Goal: Task Accomplishment & Management: Manage account settings

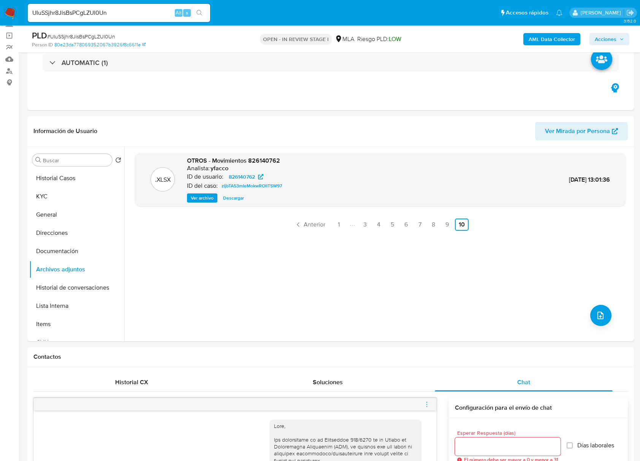
scroll to position [482, 0]
click at [104, 9] on input "UIuSSjhr8JisBsPCgLZUl0Un" at bounding box center [119, 13] width 182 height 10
paste input "iUoAXPF1gL33fOhCWFib8Tls"
type input "iUoAXPF1gL33fOhCWFib8Tls"
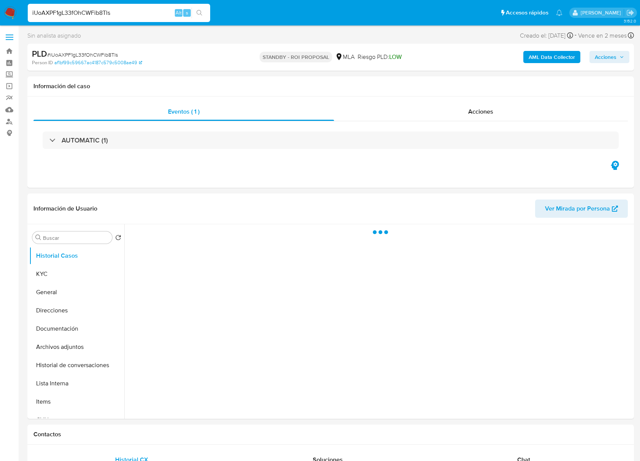
select select "10"
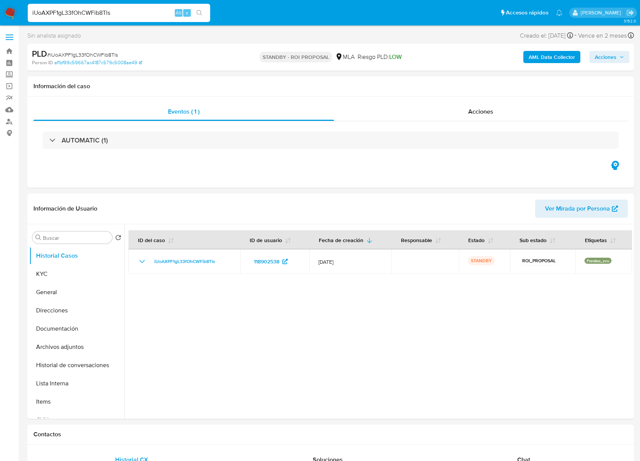
click at [102, 11] on input "iUoAXPF1gL33fOhCWFib8Tls" at bounding box center [119, 13] width 182 height 10
click at [75, 281] on button "KYC" at bounding box center [73, 274] width 89 height 18
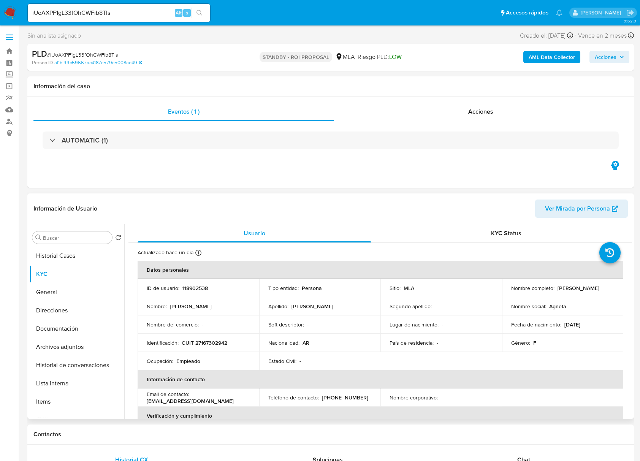
drag, startPoint x: 560, startPoint y: 290, endPoint x: 604, endPoint y: 290, distance: 43.7
click at [604, 290] on div "Nombre completo : Maria Ines Cueto" at bounding box center [562, 288] width 103 height 7
copy p "[PERSON_NAME]"
click at [69, 343] on button "Archivos adjuntos" at bounding box center [73, 347] width 89 height 18
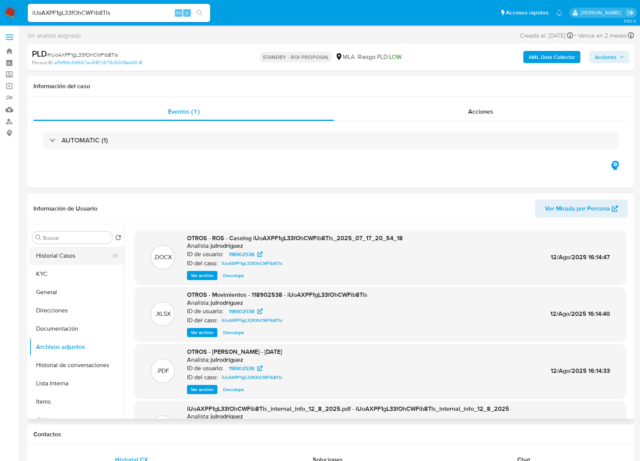
click at [55, 250] on button "Historial Casos" at bounding box center [73, 256] width 89 height 18
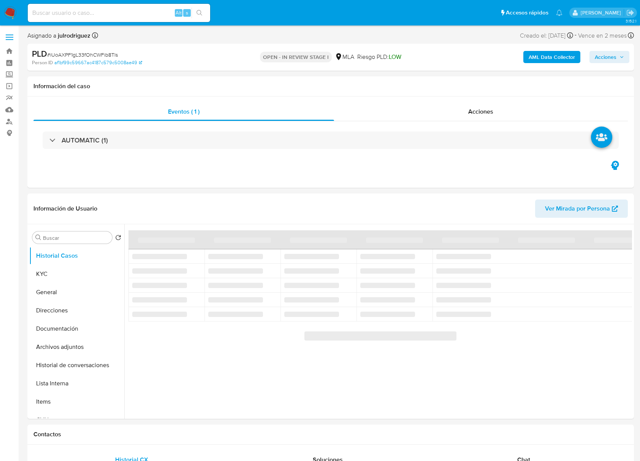
select select "10"
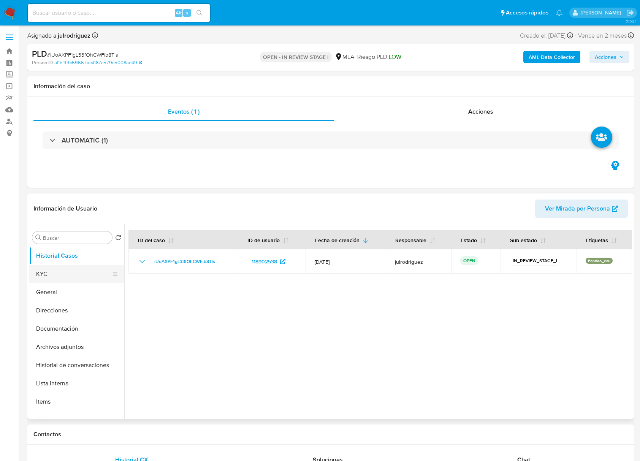
click at [84, 277] on button "KYC" at bounding box center [73, 274] width 89 height 18
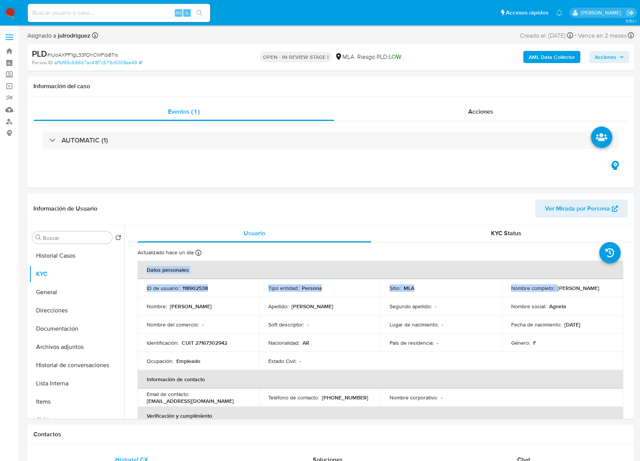
drag, startPoint x: 557, startPoint y: 289, endPoint x: 642, endPoint y: 278, distance: 85.9
click at [620, 288] on td "Nombre completo : Maria Ines Cueto" at bounding box center [563, 288] width 122 height 18
click at [580, 326] on p "11/08/1963" at bounding box center [573, 324] width 16 height 7
drag, startPoint x: 554, startPoint y: 286, endPoint x: 610, endPoint y: 286, distance: 56.3
click at [610, 286] on div "Nombre completo : Maria Ines Cueto" at bounding box center [562, 288] width 103 height 7
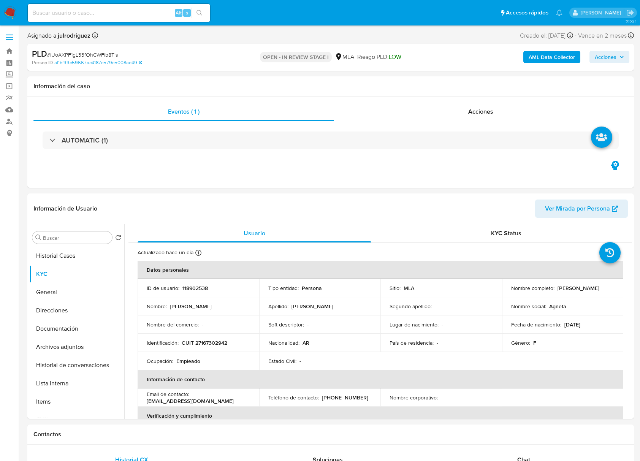
copy div "[PERSON_NAME]"
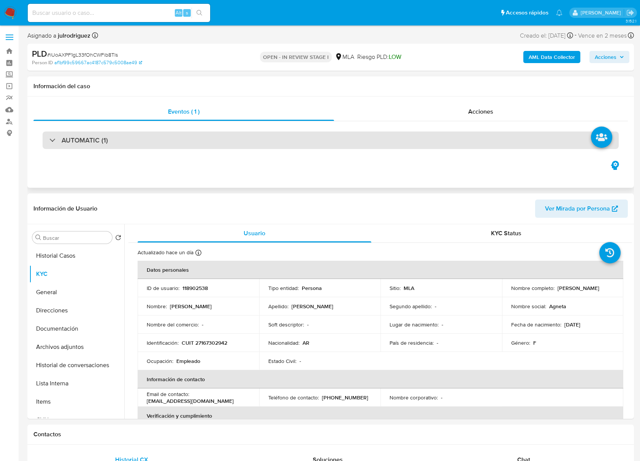
click at [449, 133] on div "AUTOMATIC (1)" at bounding box center [331, 140] width 576 height 17
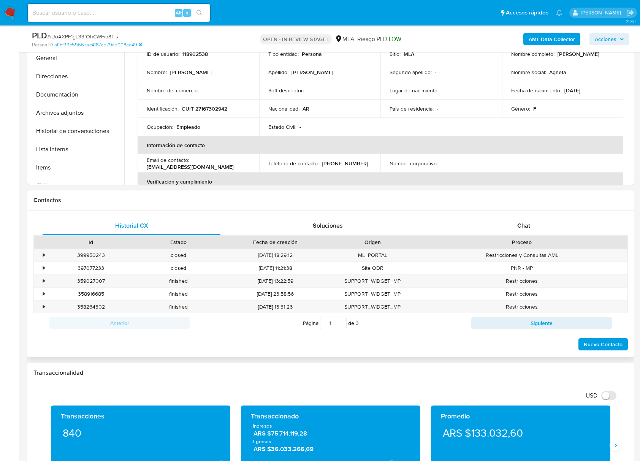
scroll to position [304, 0]
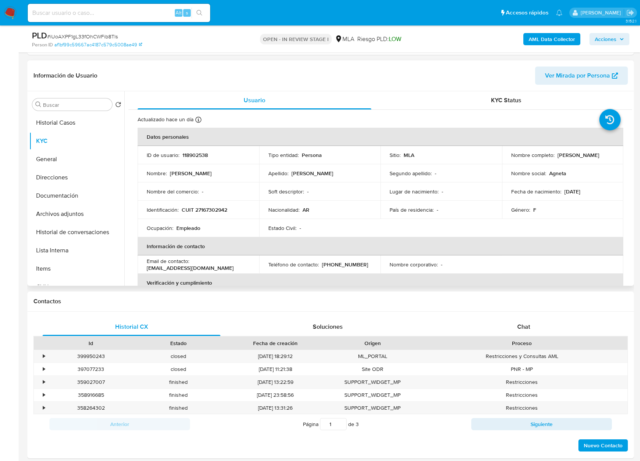
click at [201, 155] on p "118902538" at bounding box center [194, 155] width 25 height 7
copy p "118902538"
click at [195, 158] on p "118902538" at bounding box center [194, 155] width 25 height 7
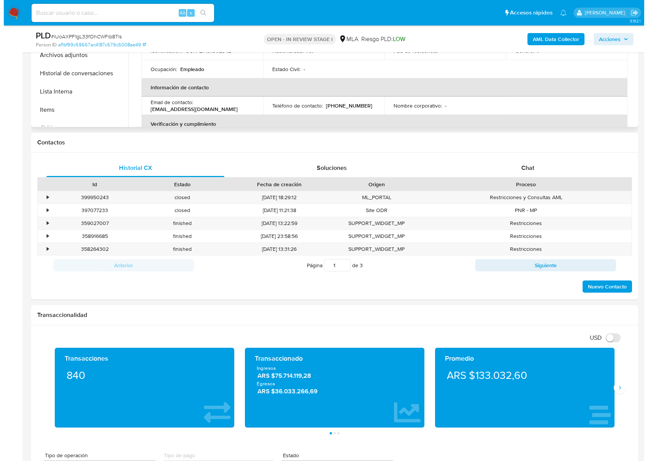
scroll to position [338, 0]
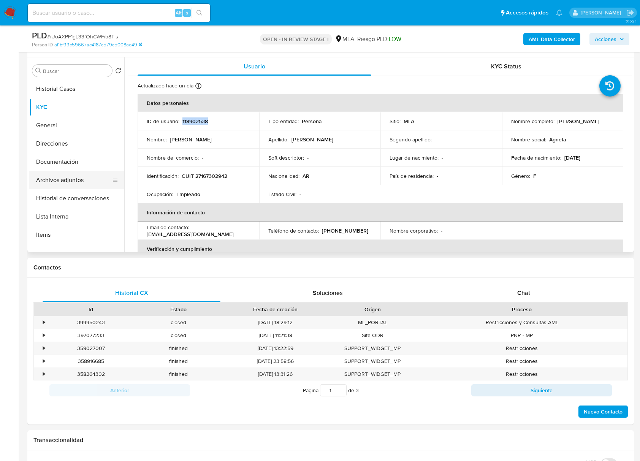
click at [87, 177] on button "Archivos adjuntos" at bounding box center [73, 180] width 89 height 18
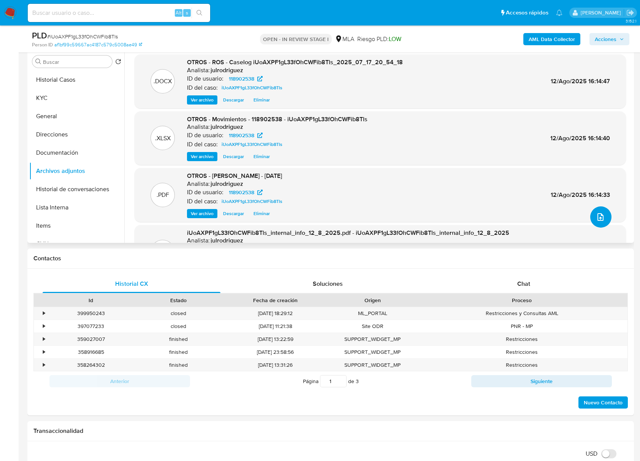
click at [596, 216] on icon "upload-file" at bounding box center [600, 216] width 9 height 9
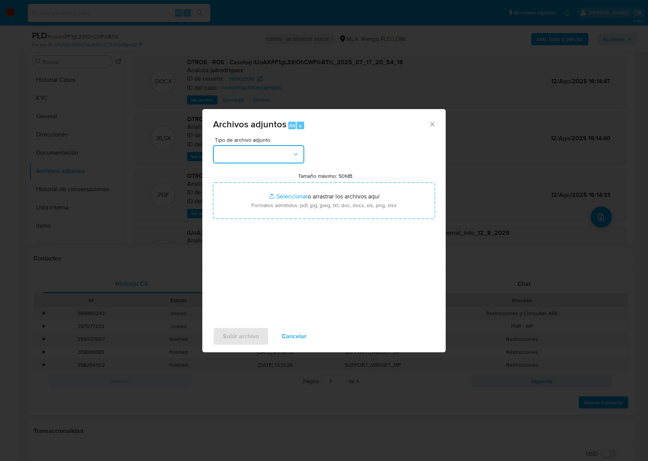
click at [282, 155] on button "button" at bounding box center [258, 154] width 91 height 18
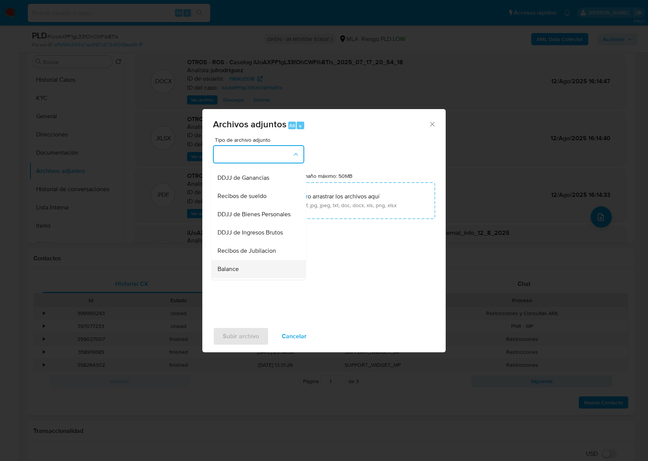
scroll to position [101, 0]
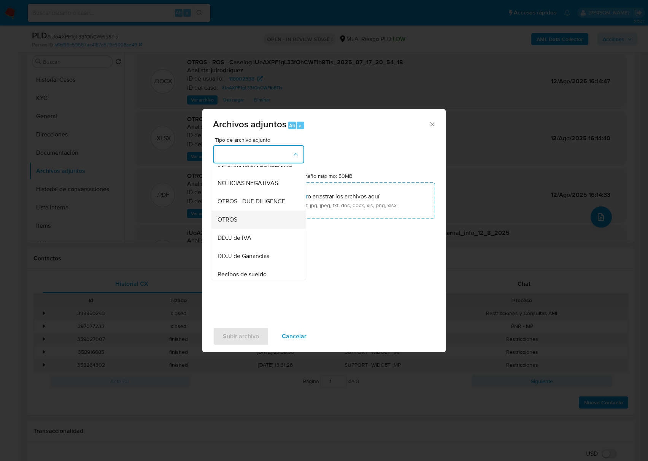
click at [252, 226] on div "OTROS" at bounding box center [256, 220] width 78 height 18
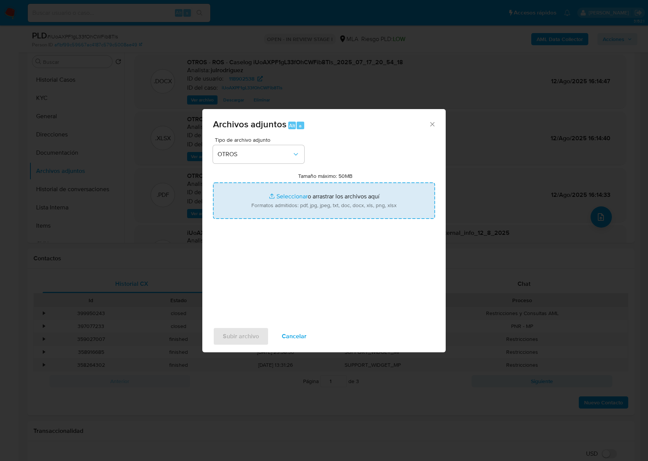
click at [339, 195] on input "Tamaño máximo: 50MB Seleccionar archivos" at bounding box center [324, 200] width 222 height 36
type input "C:\fakepath\Mi liquidación provisional 3 - 118902538 - iUoAXPF1gL33fOhCWFib8Tls…"
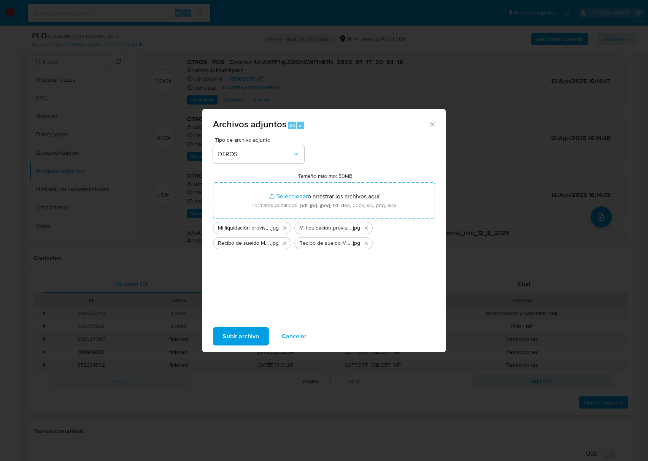
click at [263, 331] on button "Subir archivo" at bounding box center [241, 336] width 56 height 18
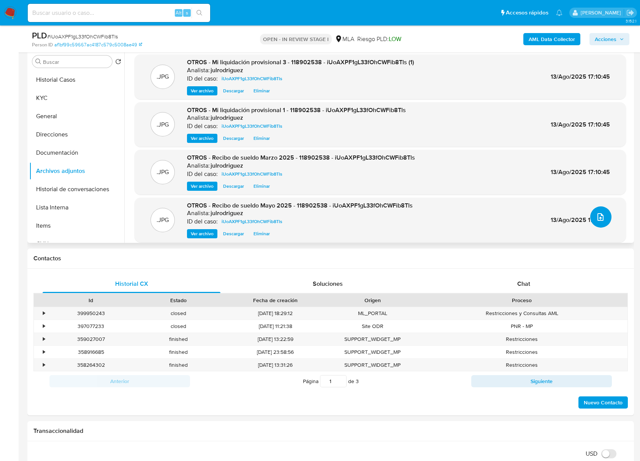
click at [596, 218] on icon "upload-file" at bounding box center [600, 216] width 9 height 9
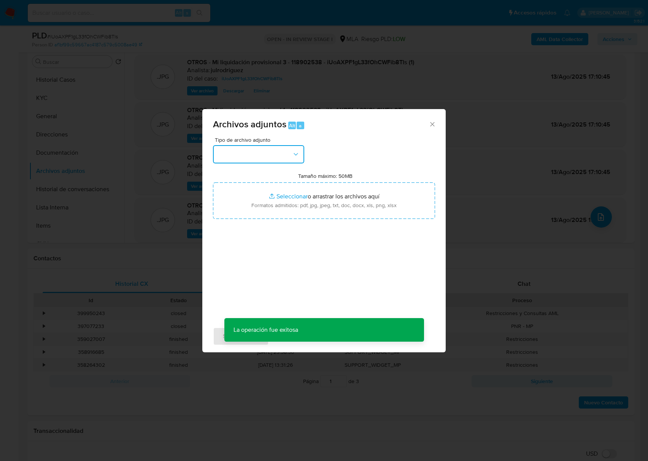
click at [252, 151] on button "button" at bounding box center [258, 154] width 91 height 18
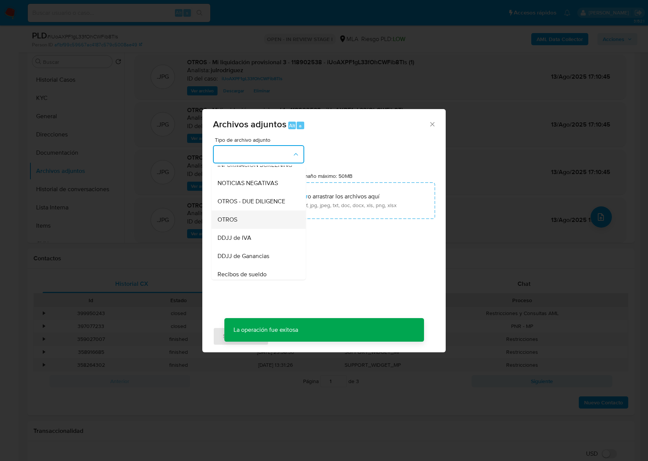
click at [249, 222] on div "OTROS" at bounding box center [256, 220] width 78 height 18
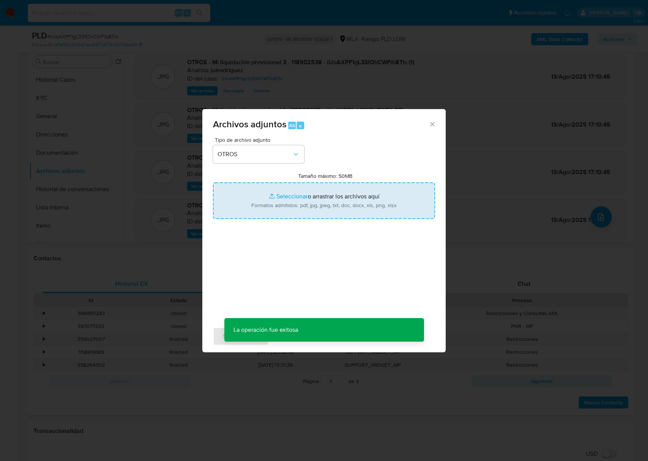
click at [331, 200] on input "Tamaño máximo: 50MB Seleccionar archivos" at bounding box center [324, 200] width 222 height 36
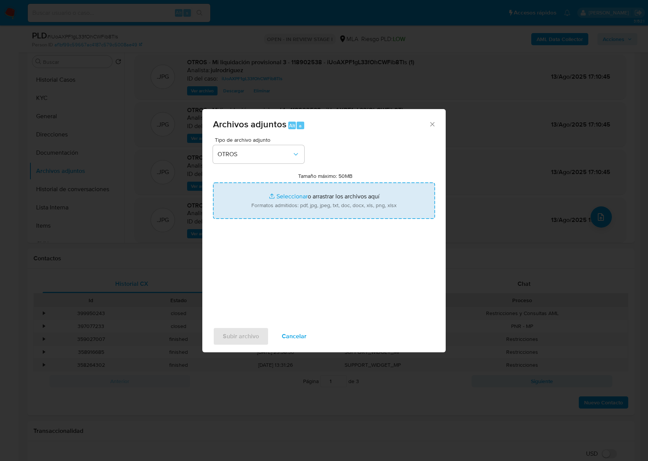
type input "C:\fakepath\Mi liquidación provisional 2 - 118902538 - iUoAXPF1gL33fOhCWFib8Tls…"
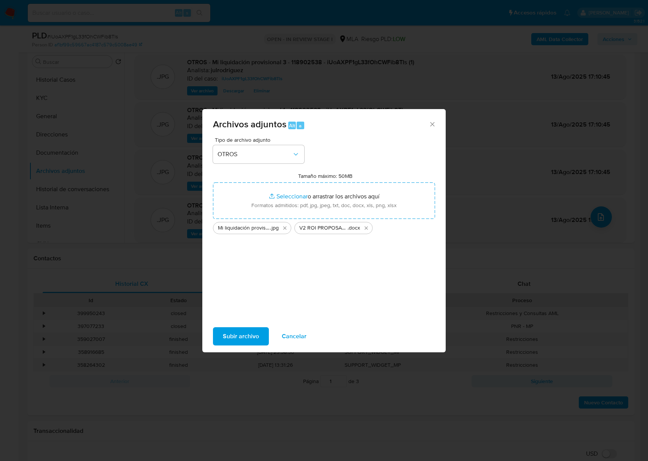
click at [247, 335] on span "Subir archivo" at bounding box center [241, 336] width 36 height 17
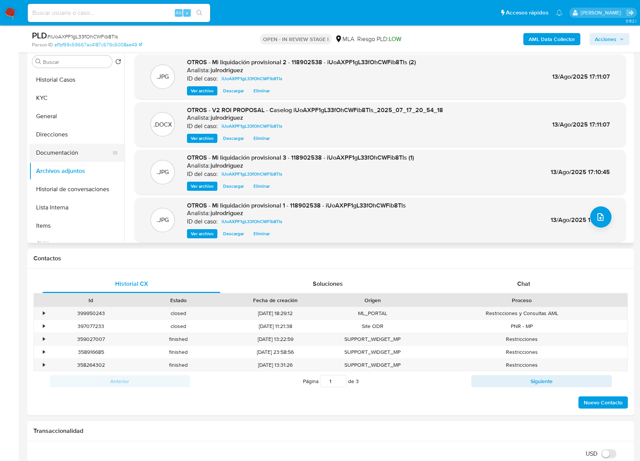
click at [71, 155] on button "Documentación" at bounding box center [73, 153] width 89 height 18
click at [70, 163] on button "Archivos adjuntos" at bounding box center [73, 171] width 89 height 18
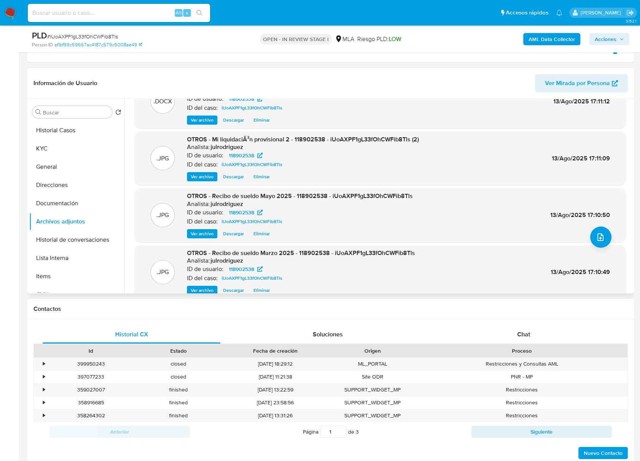
scroll to position [64, 0]
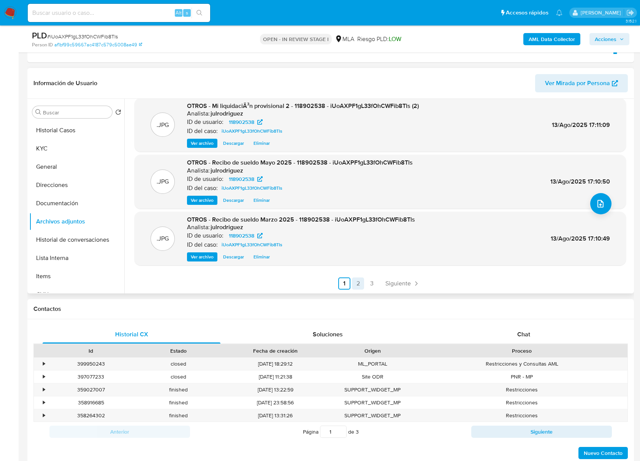
click at [355, 285] on link "2" at bounding box center [358, 284] width 12 height 12
click at [362, 281] on link "1" at bounding box center [365, 284] width 12 height 12
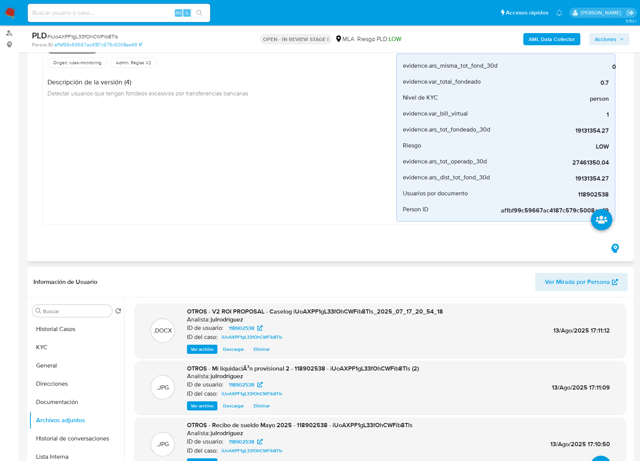
scroll to position [0, 0]
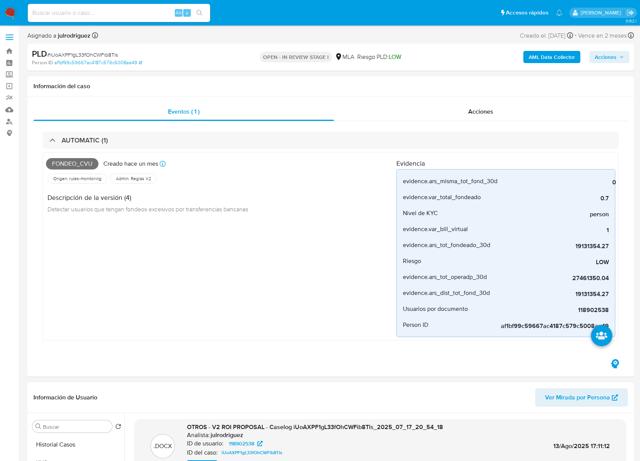
click at [601, 62] on span "Acciones" at bounding box center [606, 57] width 22 height 12
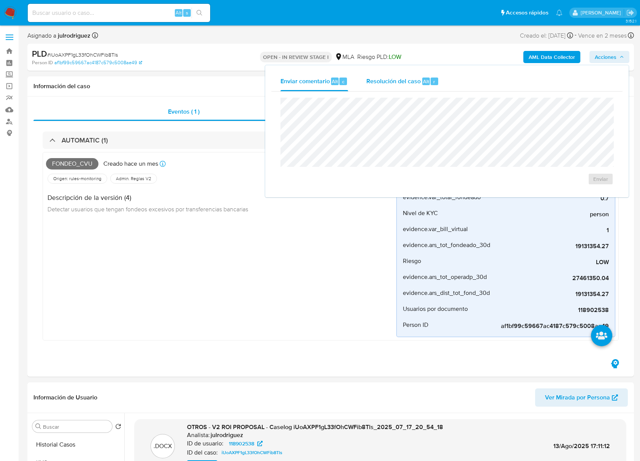
click at [400, 83] on span "Resolución del caso" at bounding box center [393, 81] width 54 height 9
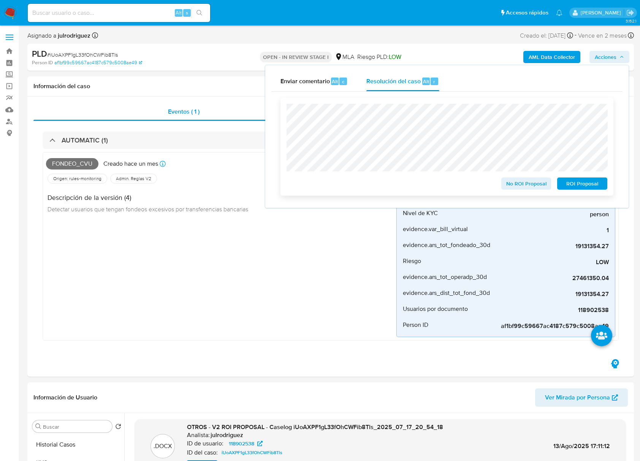
click at [577, 182] on span "ROI Proposal" at bounding box center [583, 183] width 40 height 11
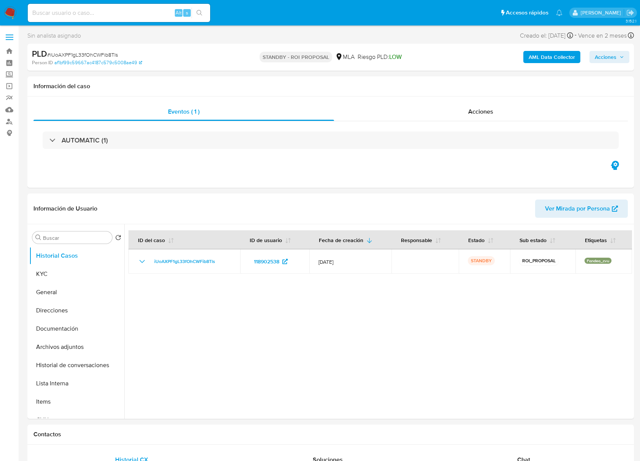
select select "10"
click at [120, 16] on input at bounding box center [119, 13] width 182 height 10
paste input "CkEoRmVmbelz7E1GHHOCHOUj"
type input "CkEoRmVmbelz7E1GHHOCHOUj"
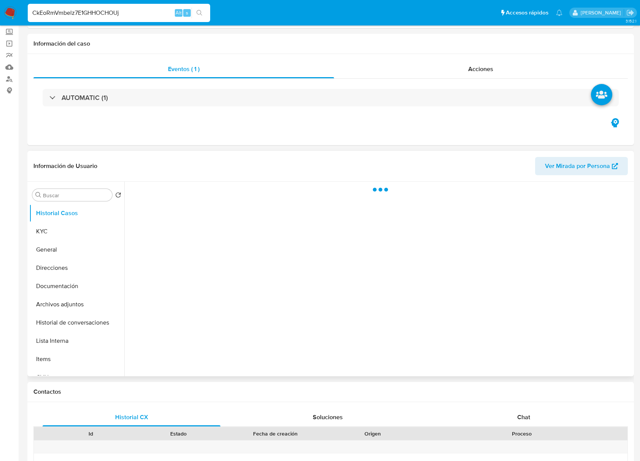
scroll to position [101, 0]
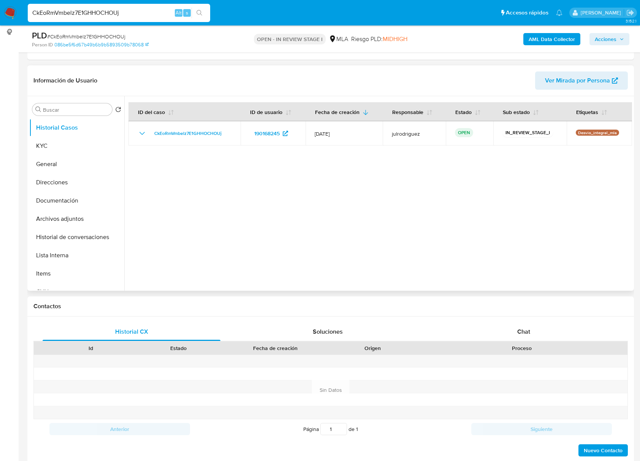
select select "10"
drag, startPoint x: 67, startPoint y: 145, endPoint x: 87, endPoint y: 147, distance: 19.9
click at [67, 145] on button "KYC" at bounding box center [73, 146] width 89 height 18
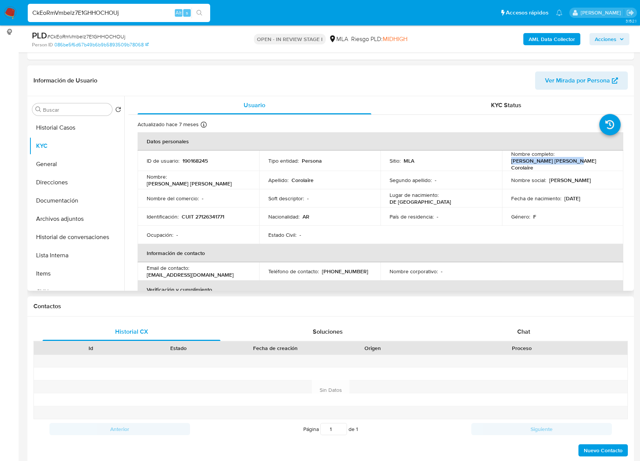
drag, startPoint x: 508, startPoint y: 162, endPoint x: 572, endPoint y: 165, distance: 64.7
click at [572, 165] on td "Nombre completo : Monica Angela Corolaire" at bounding box center [563, 161] width 122 height 21
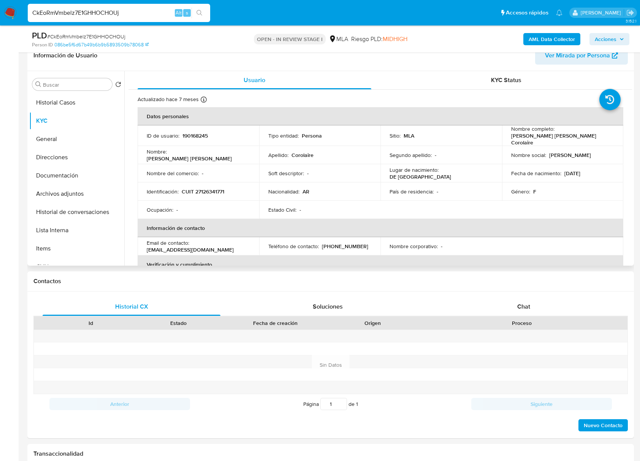
scroll to position [75, 0]
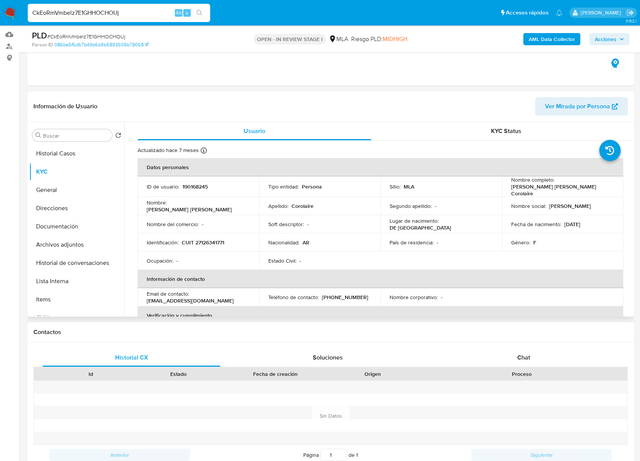
click at [203, 186] on p "190168245" at bounding box center [194, 186] width 25 height 7
copy p "190168245"
click at [120, 37] on span "# CkEoRmVmbelz7E1GHHOCHOUj" at bounding box center [86, 37] width 78 height 8
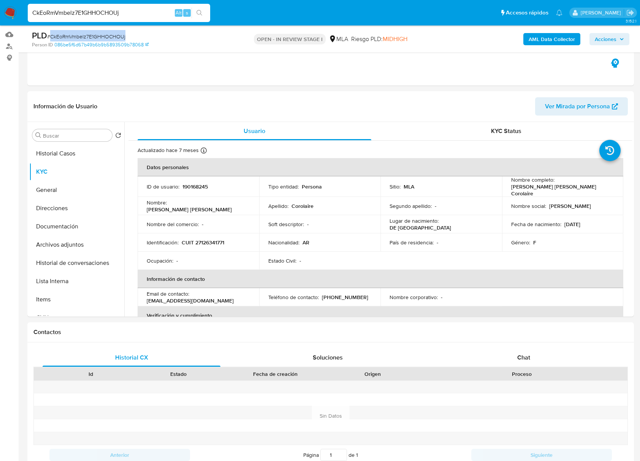
copy span "CkEoRmVmbelz7E1GHHOCHOUj"
drag, startPoint x: 81, startPoint y: 219, endPoint x: 201, endPoint y: 193, distance: 123.2
click at [81, 219] on button "Documentación" at bounding box center [76, 226] width 95 height 18
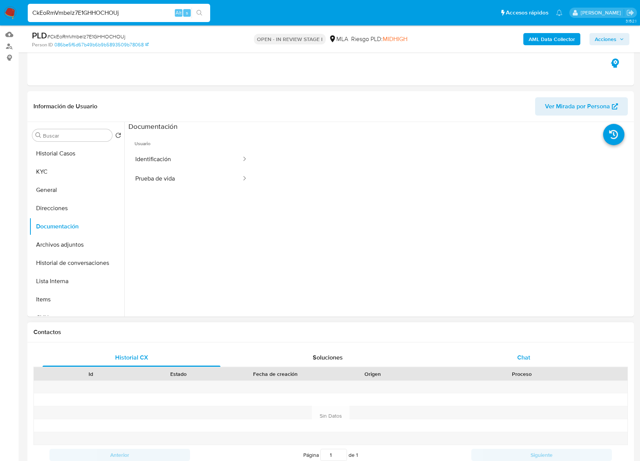
click at [519, 363] on div "Chat" at bounding box center [524, 358] width 178 height 18
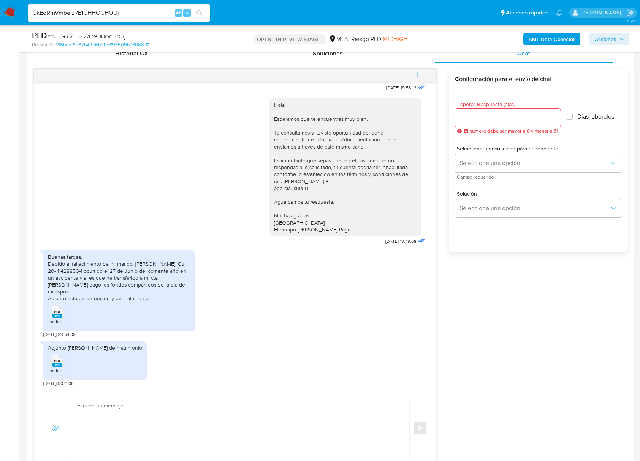
scroll to position [430, 0]
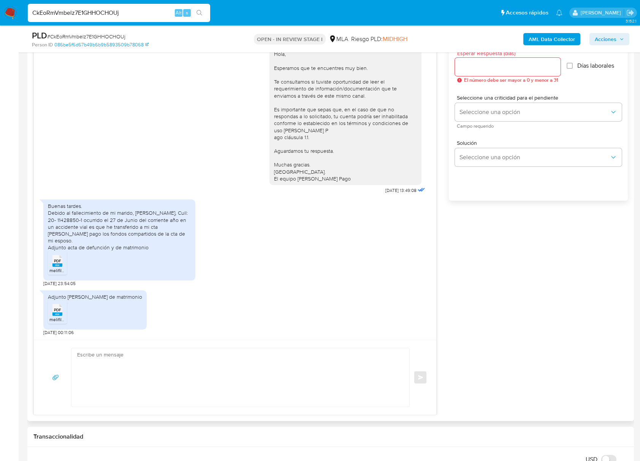
click at [57, 263] on span "PDF" at bounding box center [57, 260] width 7 height 5
click at [56, 312] on span "PDF" at bounding box center [57, 310] width 7 height 5
drag, startPoint x: 577, startPoint y: 260, endPoint x: 624, endPoint y: 196, distance: 79.2
click at [577, 260] on div "17/07/2025 19:53:13 Hola, Esperamos que te encuentres muy bien. Te consultamos …" at bounding box center [330, 216] width 595 height 397
click at [304, 319] on div "Adjunto partida de matrimonio PDF PDF melifile5455979333417643251.pdf 24/07/202…" at bounding box center [235, 311] width 384 height 49
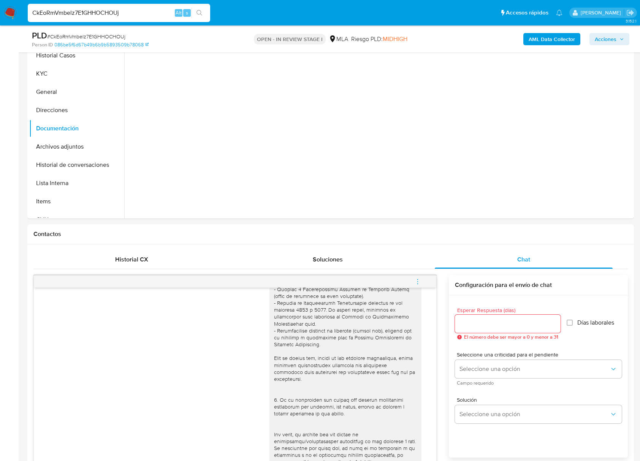
scroll to position [0, 0]
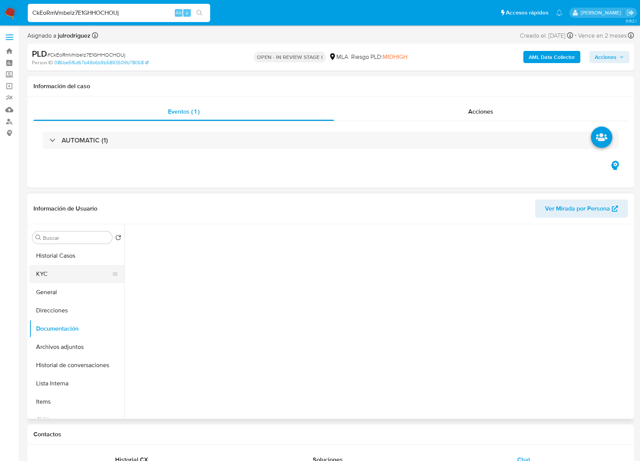
click at [60, 277] on button "KYC" at bounding box center [73, 274] width 89 height 18
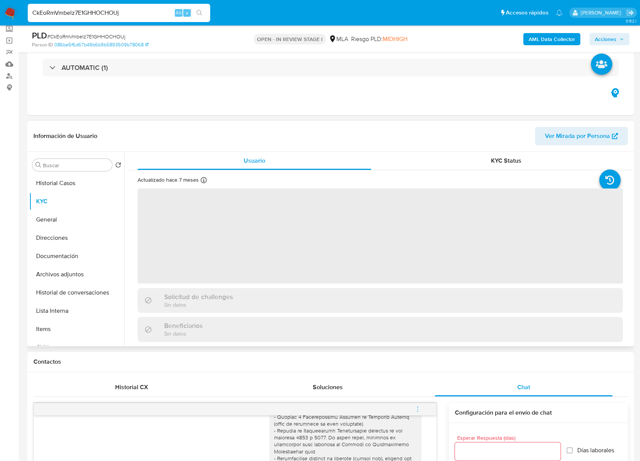
scroll to position [101, 0]
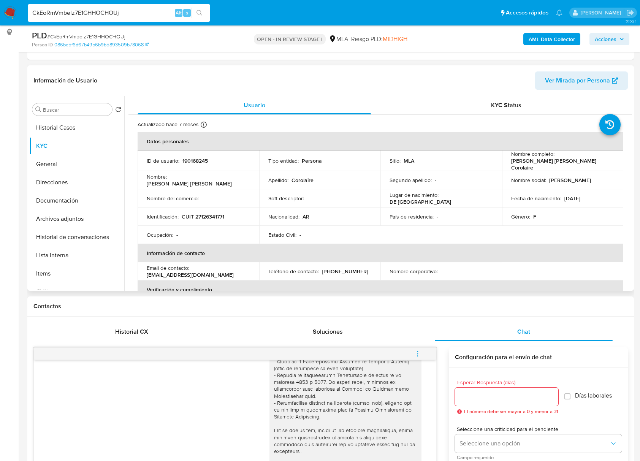
click at [204, 213] on p "CUIT 27126341771" at bounding box center [203, 216] width 43 height 7
copy p "27126341771"
click at [190, 161] on p "190168245" at bounding box center [194, 160] width 25 height 7
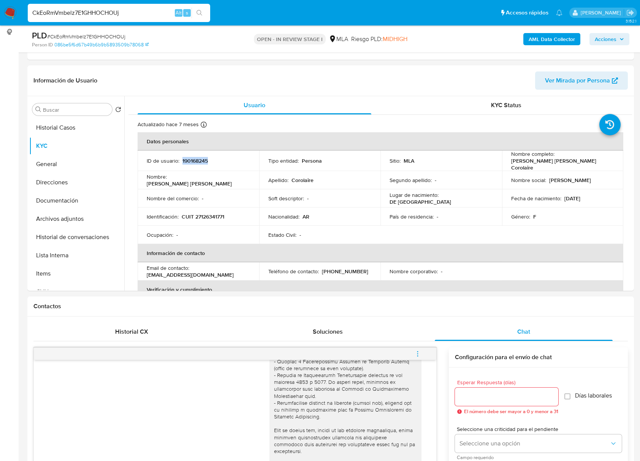
copy p "190168245"
drag, startPoint x: 511, startPoint y: 162, endPoint x: 553, endPoint y: 151, distance: 43.3
click at [584, 165] on div "Nombre completo : Monica Angela Corolaire" at bounding box center [562, 161] width 103 height 21
copy p "Monica Angela Corolaire"
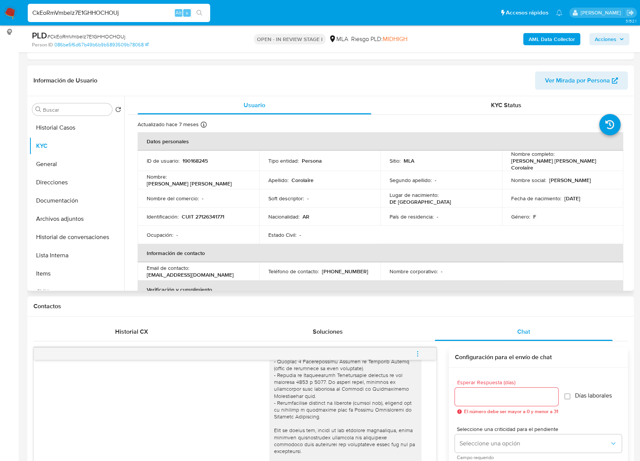
click at [210, 214] on p "CUIT 27126341771" at bounding box center [203, 216] width 43 height 7
copy p "27126341771"
drag, startPoint x: 434, startPoint y: 300, endPoint x: 442, endPoint y: 284, distance: 17.9
click at [434, 300] on div "Contactos" at bounding box center [330, 307] width 607 height 20
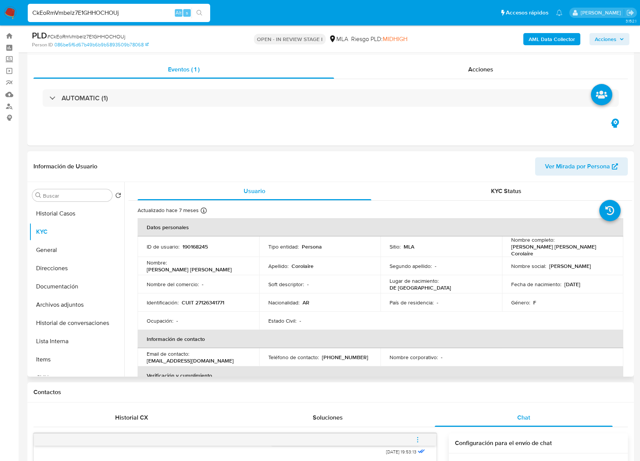
scroll to position [0, 0]
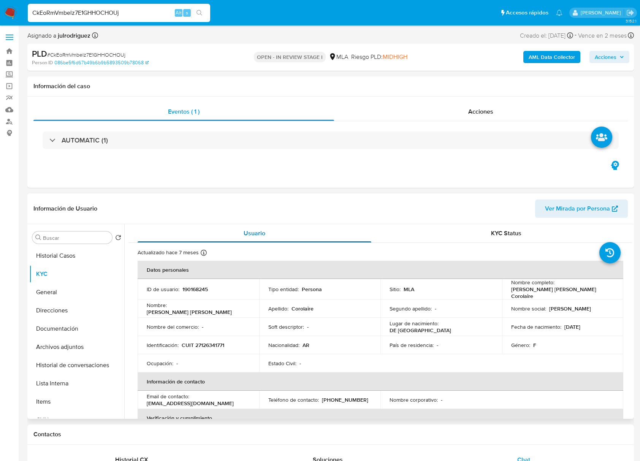
click at [364, 224] on div "Información de Usuario Ver Mirada por Persona" at bounding box center [330, 208] width 607 height 31
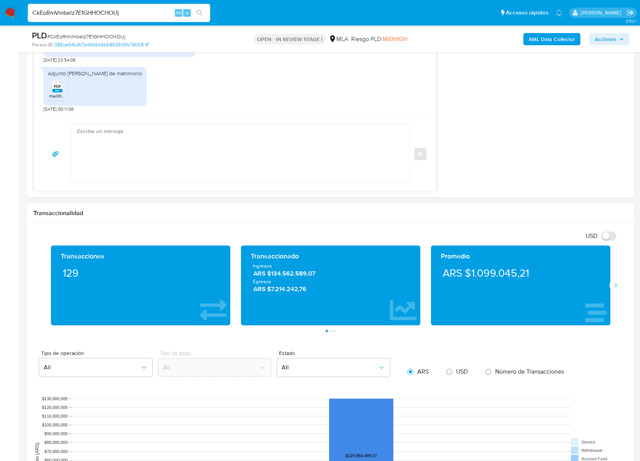
scroll to position [709, 0]
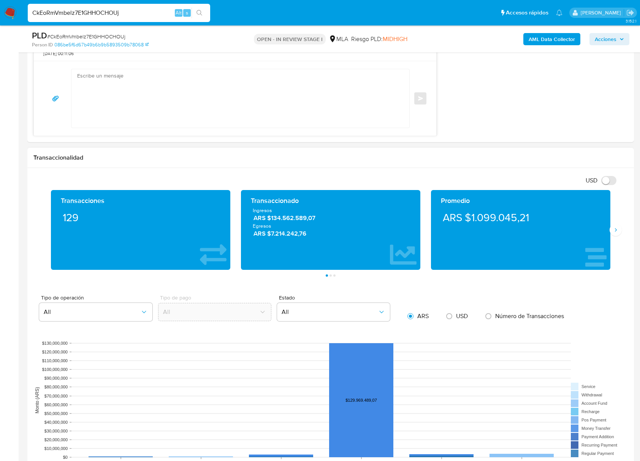
click at [623, 233] on div "Transacciones 129 Transaccionado Ingresos ARS $134.562.589,07 Egresos ARS $7.21…" at bounding box center [330, 233] width 595 height 87
click at [617, 232] on icon "Siguiente" at bounding box center [616, 230] width 6 height 6
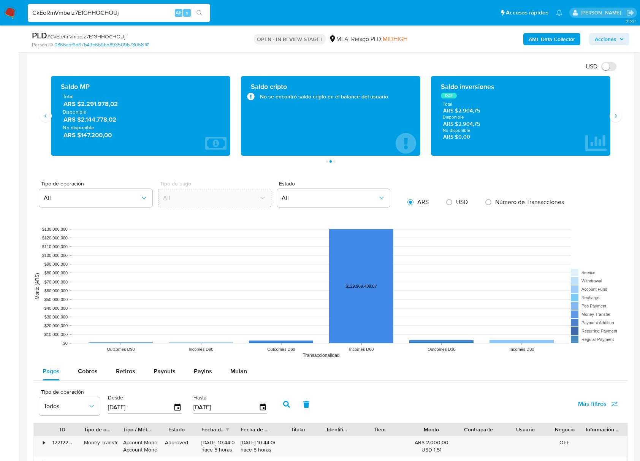
scroll to position [912, 0]
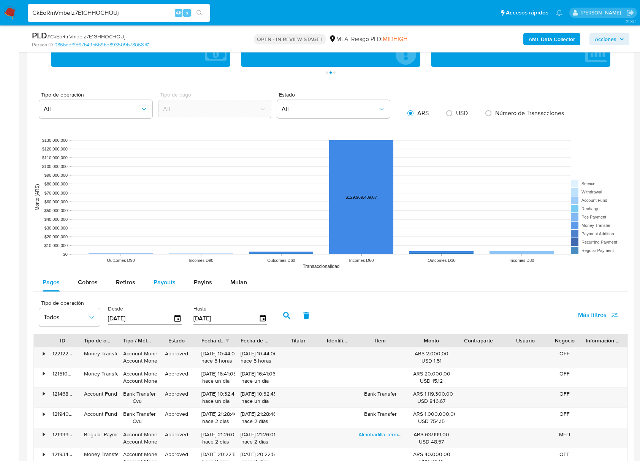
click at [157, 290] on div "Payouts" at bounding box center [165, 282] width 22 height 18
select select "10"
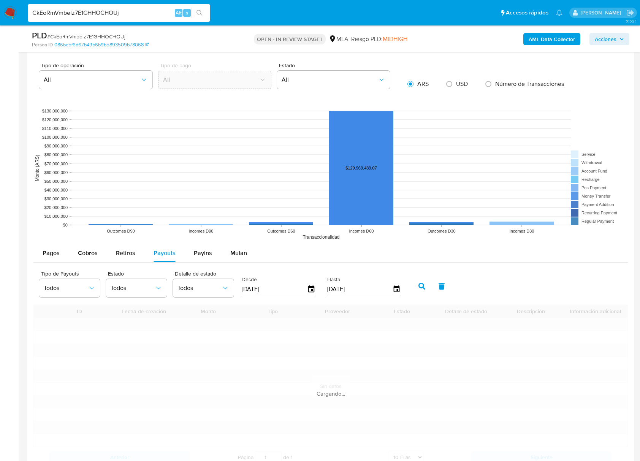
scroll to position [1136, 0]
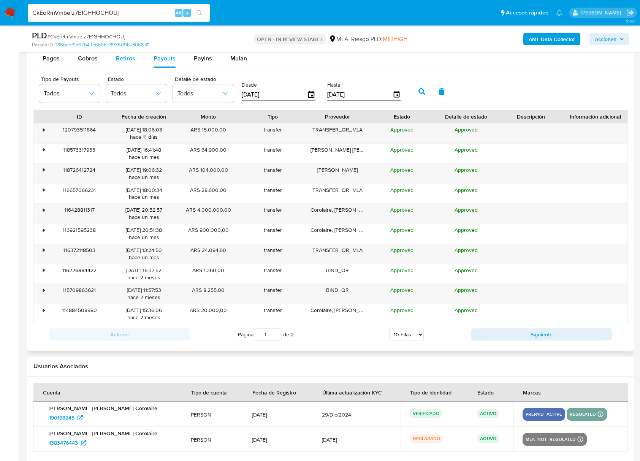
click at [129, 61] on span "Retiros" at bounding box center [125, 58] width 19 height 9
select select "10"
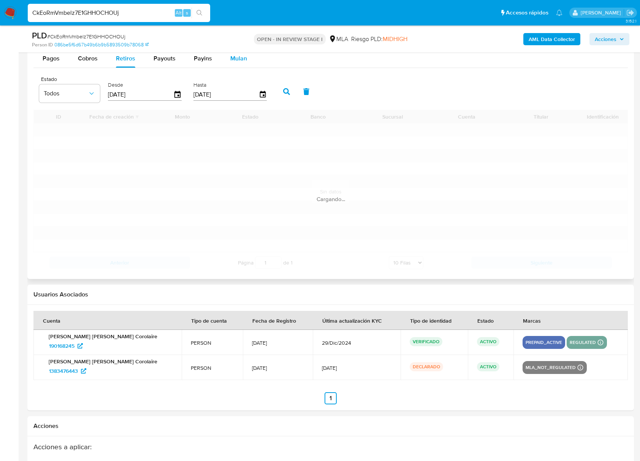
scroll to position [1064, 0]
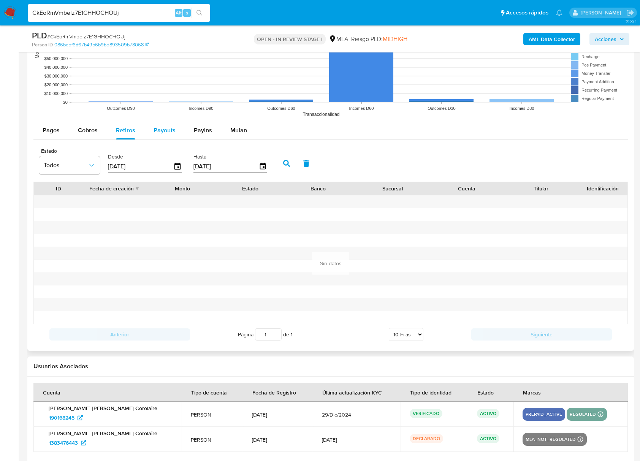
click at [160, 137] on div "Payouts" at bounding box center [165, 130] width 22 height 18
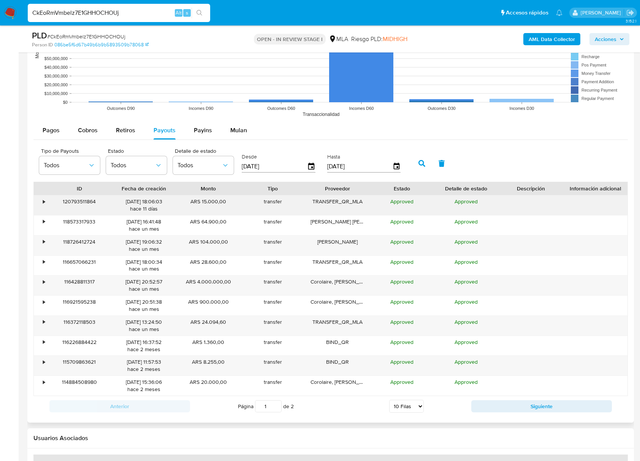
scroll to position [1136, 0]
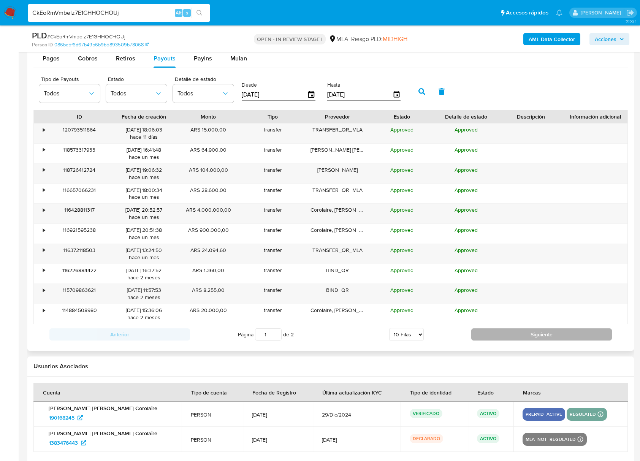
click at [522, 339] on button "Siguiente" at bounding box center [541, 334] width 141 height 12
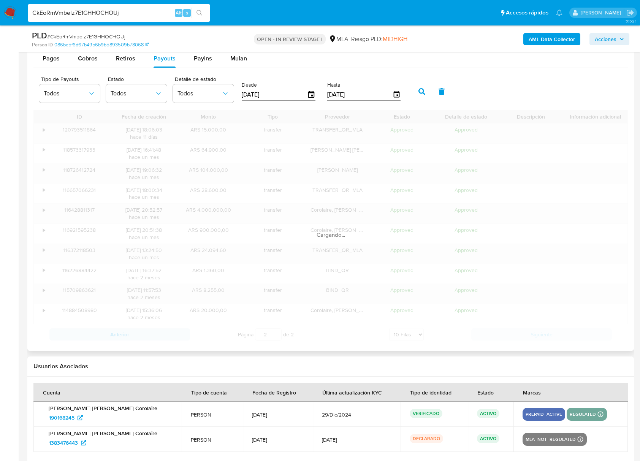
scroll to position [1015, 0]
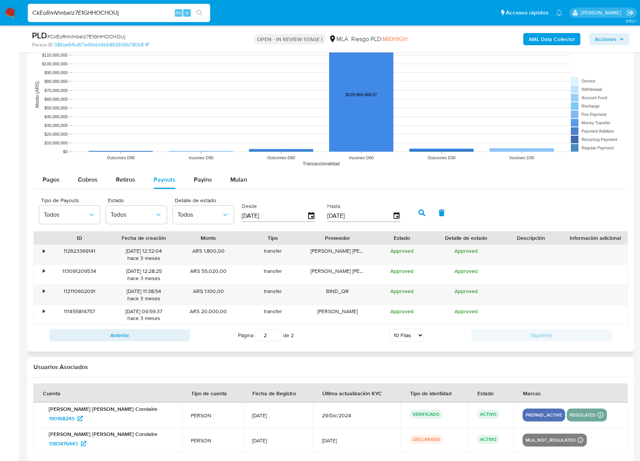
drag, startPoint x: 165, startPoint y: 336, endPoint x: 310, endPoint y: 312, distance: 147.2
click at [166, 336] on button "Anterior" at bounding box center [119, 335] width 141 height 12
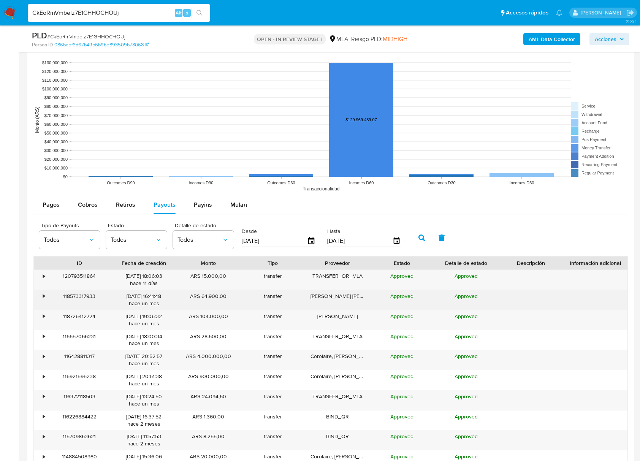
scroll to position [1035, 0]
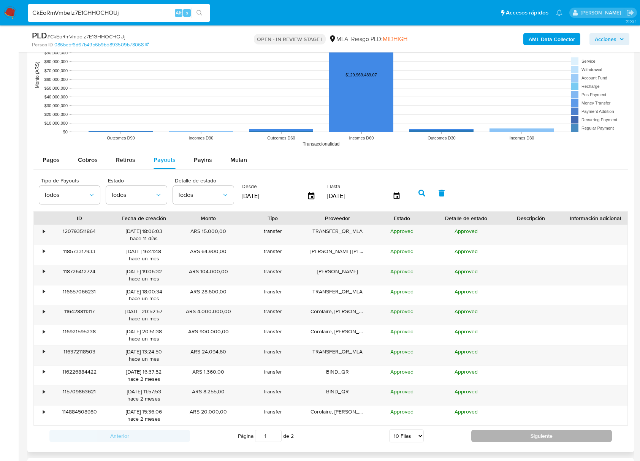
click at [544, 442] on button "Siguiente" at bounding box center [541, 436] width 141 height 12
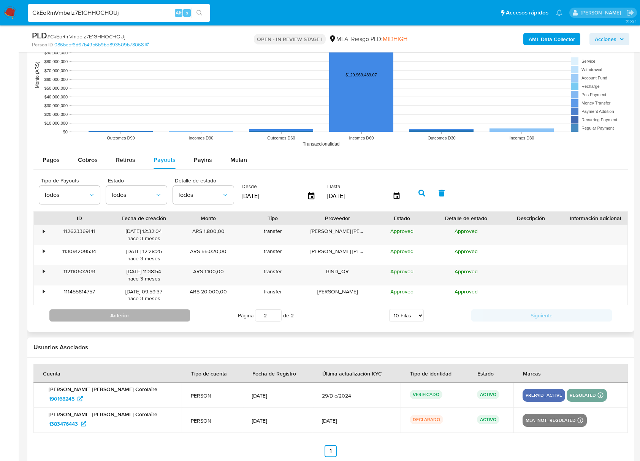
click at [181, 312] on button "Anterior" at bounding box center [119, 315] width 141 height 12
type input "1"
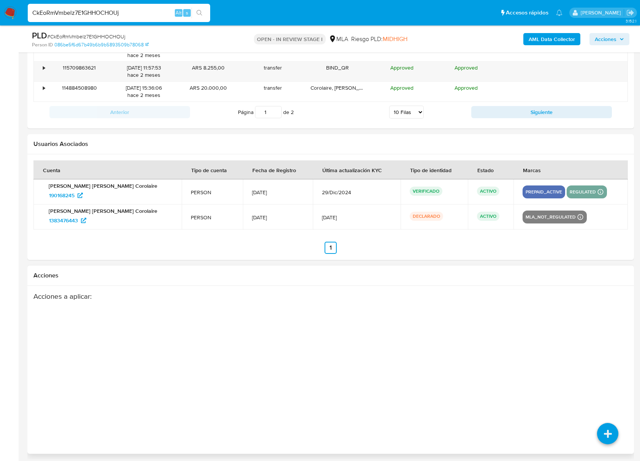
scroll to position [1365, 0]
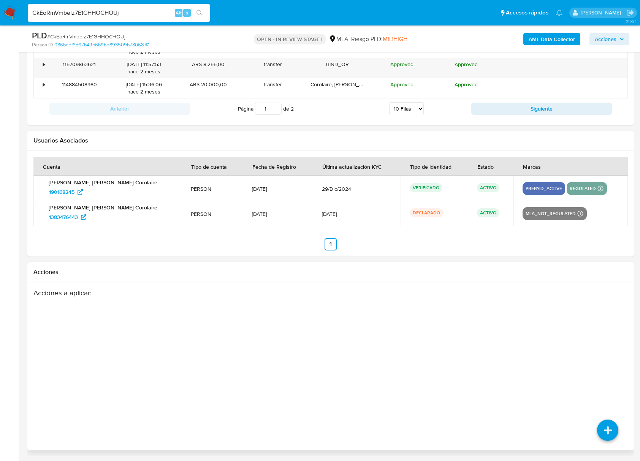
click at [399, 359] on div "Acciones a aplicar :" at bounding box center [297, 350] width 529 height 122
click at [108, 10] on input "CkEoRmVmbelz7E1GHHOCHOUj" at bounding box center [119, 13] width 182 height 10
paste input "UphqPSoAIoQXD257IbvQx1ig"
type input "UphqPSoAIoQXD257IbvQx1ig"
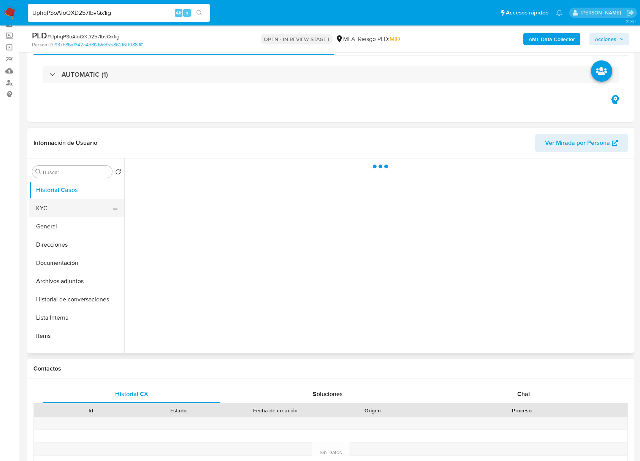
scroll to position [51, 0]
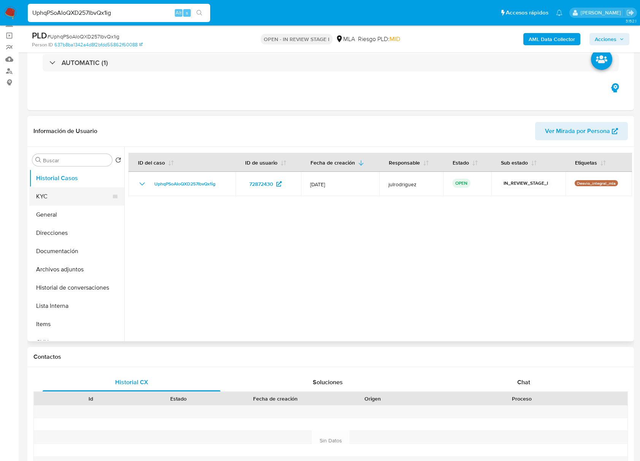
click at [69, 195] on button "KYC" at bounding box center [73, 196] width 89 height 18
select select "10"
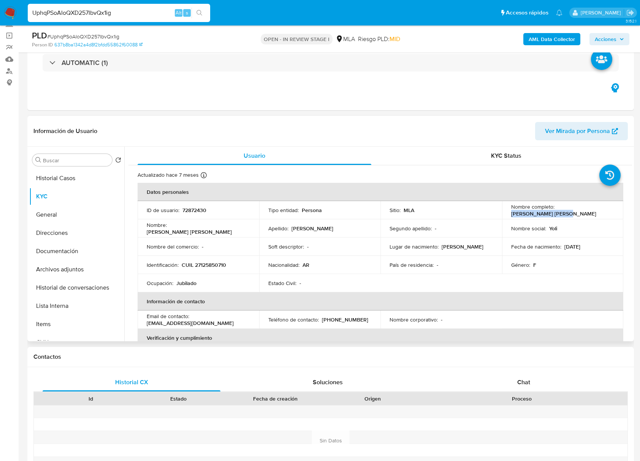
drag, startPoint x: 554, startPoint y: 210, endPoint x: 615, endPoint y: 209, distance: 60.8
click at [615, 209] on td "Nombre completo : Fanny Yolanda Garcia" at bounding box center [563, 210] width 122 height 18
drag, startPoint x: 553, startPoint y: 210, endPoint x: 611, endPoint y: 212, distance: 57.8
click at [611, 212] on div "Nombre completo : Fanny Yolanda Garcia" at bounding box center [562, 210] width 103 height 14
copy div "Fanny Yolanda Garcia"
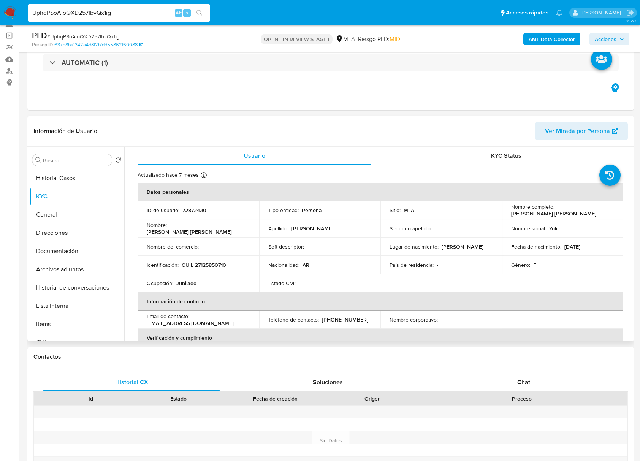
click at [192, 207] on p "72872430" at bounding box center [194, 210] width 24 height 7
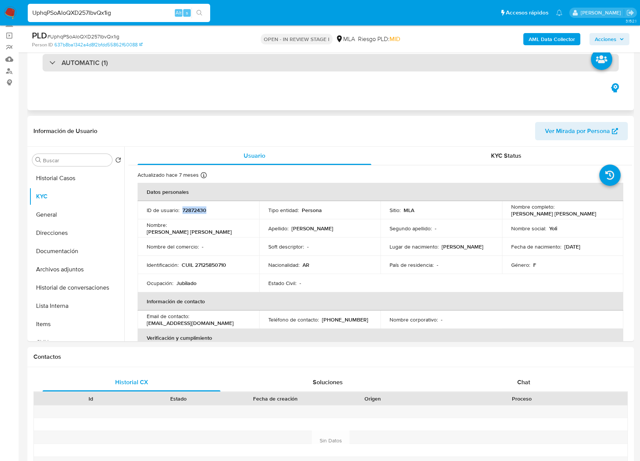
copy p "72872430"
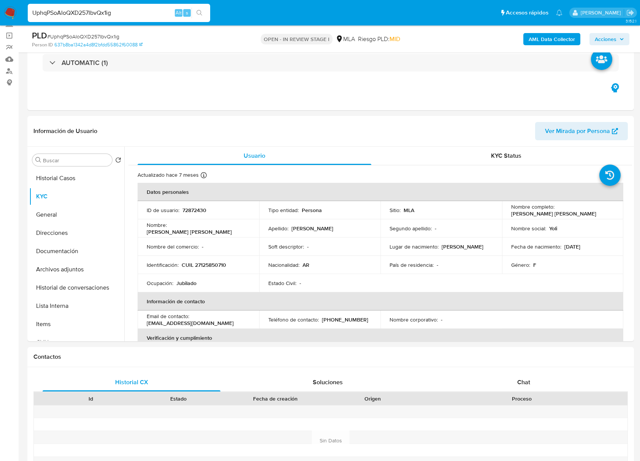
click at [110, 34] on span "# UphqPSoAIoQXD257IbvQx1ig" at bounding box center [83, 37] width 72 height 8
copy span "UphqPSoAIoQXD257IbvQx1ig"
click at [210, 268] on p "CUIL 27125850710" at bounding box center [204, 265] width 44 height 7
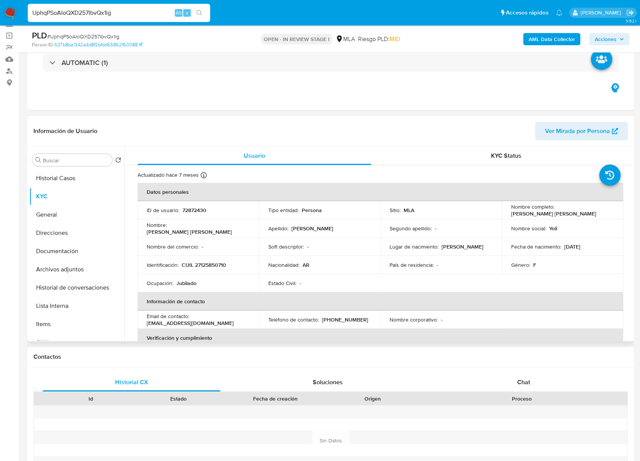
click at [197, 210] on p "72872430" at bounding box center [194, 210] width 24 height 7
click at [206, 262] on p "CUIL 27125850710" at bounding box center [204, 265] width 44 height 7
click at [208, 262] on p "CUIL 27125850710" at bounding box center [204, 265] width 44 height 7
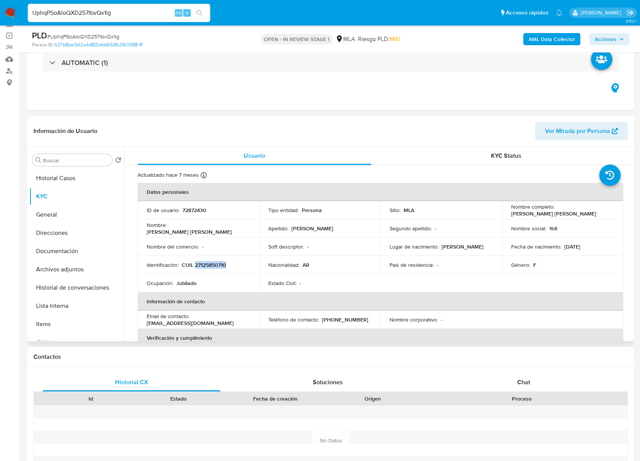
click at [208, 262] on p "CUIL 27125850710" at bounding box center [204, 265] width 44 height 7
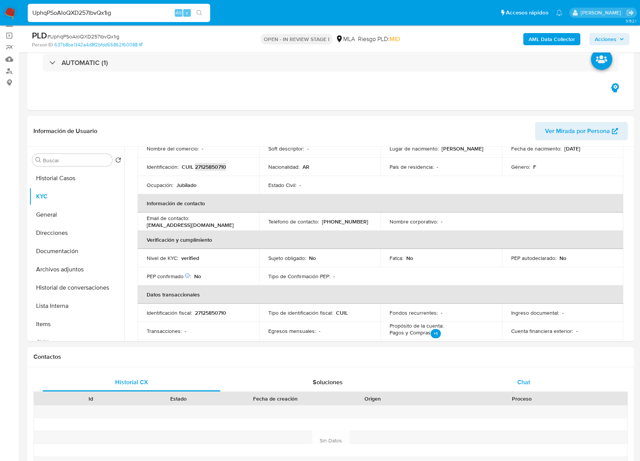
scroll to position [253, 0]
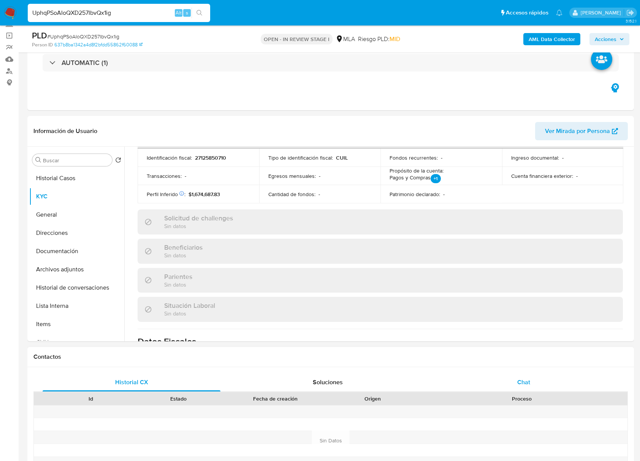
click at [514, 384] on div "Chat" at bounding box center [524, 382] width 178 height 18
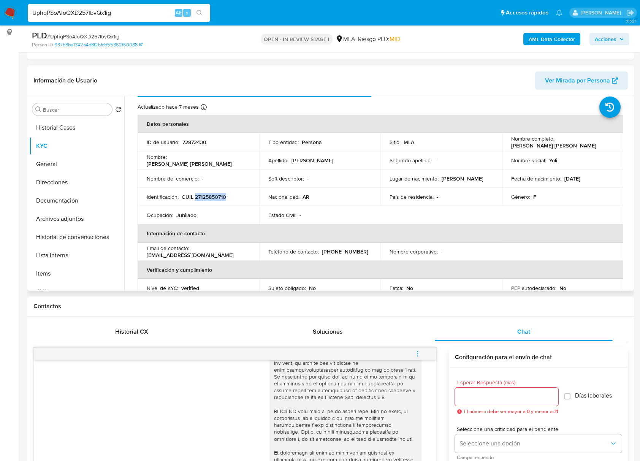
scroll to position [0, 0]
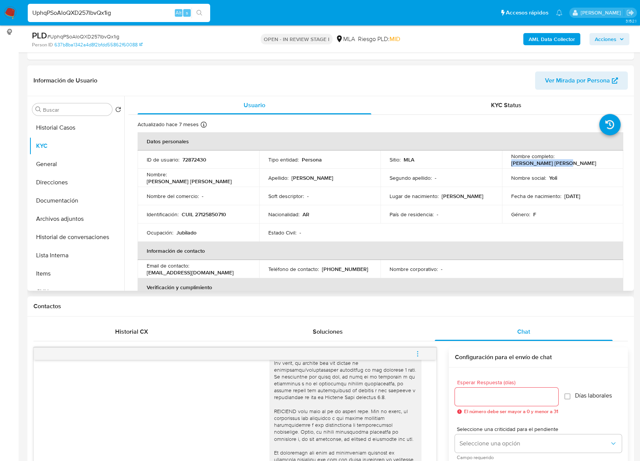
drag, startPoint x: 554, startPoint y: 157, endPoint x: 618, endPoint y: 160, distance: 63.5
click at [618, 160] on td "Nombre completo : Fanny Yolanda Garcia" at bounding box center [563, 160] width 122 height 18
click at [219, 215] on p "CUIL 27125850710" at bounding box center [204, 214] width 44 height 7
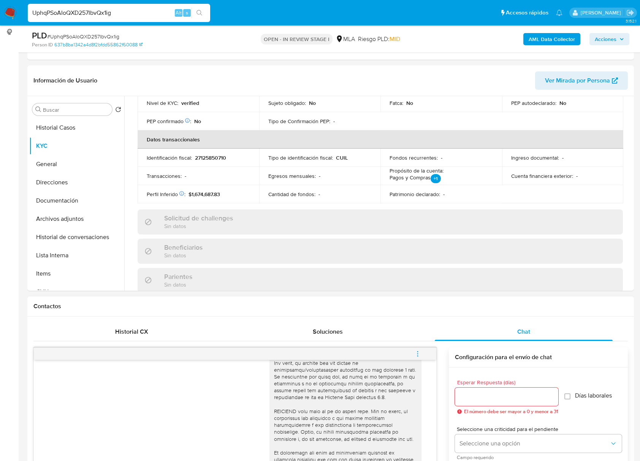
drag, startPoint x: 480, startPoint y: 389, endPoint x: 585, endPoint y: 382, distance: 105.2
click at [481, 390] on div at bounding box center [506, 397] width 103 height 18
click at [522, 398] on input "Esperar Respuesta (días)" at bounding box center [506, 397] width 103 height 10
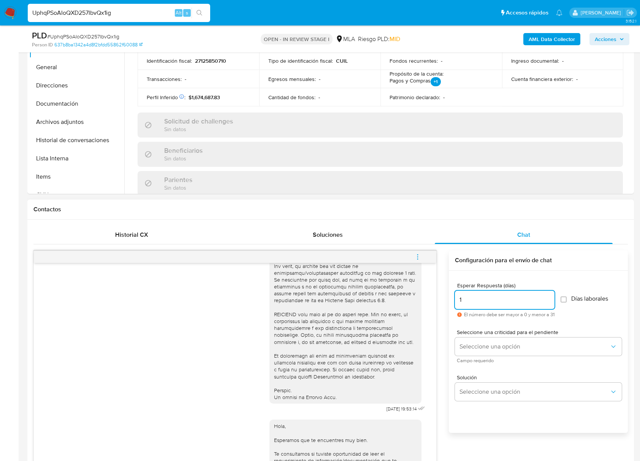
scroll to position [304, 0]
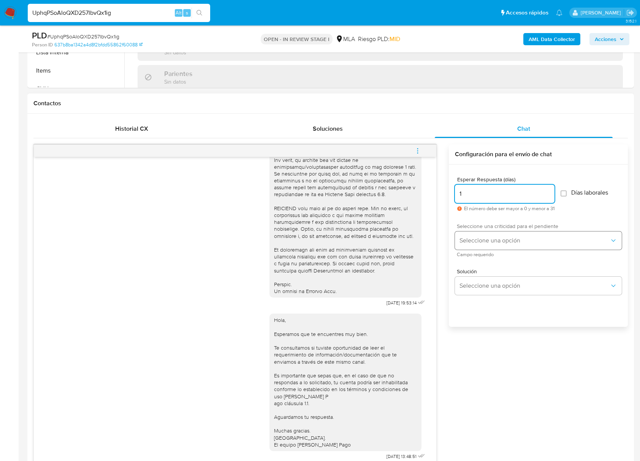
type input "1"
click at [482, 232] on button "Seleccione una opción" at bounding box center [538, 241] width 167 height 18
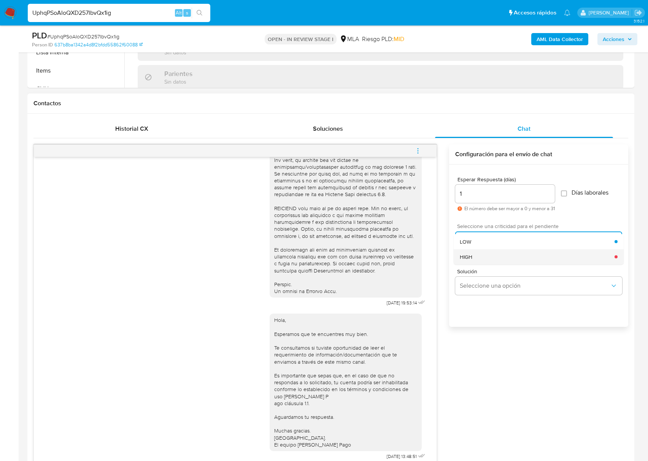
click at [481, 258] on div "HIGH" at bounding box center [537, 256] width 155 height 15
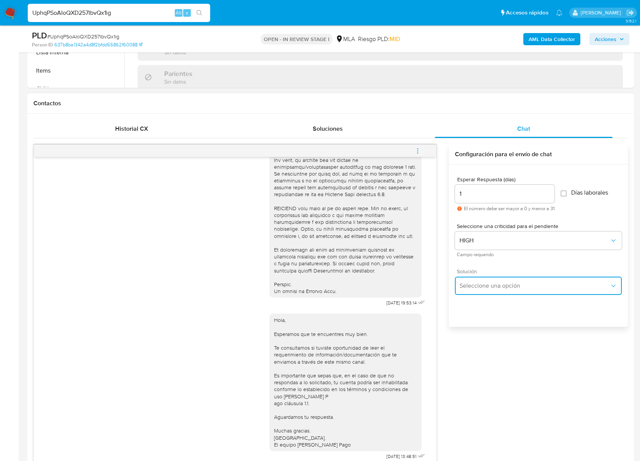
click at [490, 288] on span "Seleccione una opción" at bounding box center [535, 286] width 150 height 8
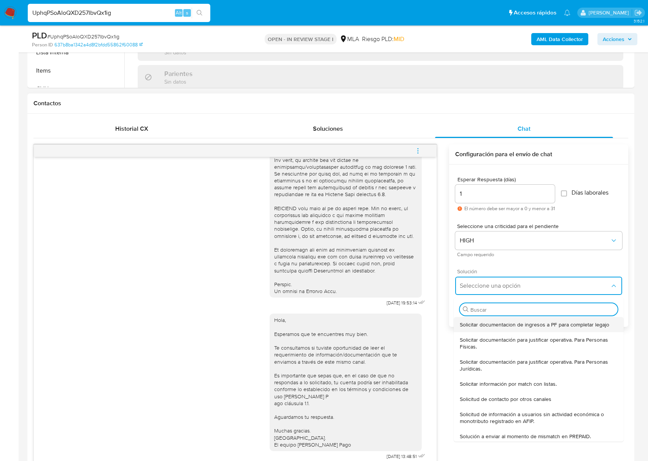
click at [485, 327] on span "Solicitar documentacion de ingresos a PF para completar legajo" at bounding box center [534, 324] width 149 height 7
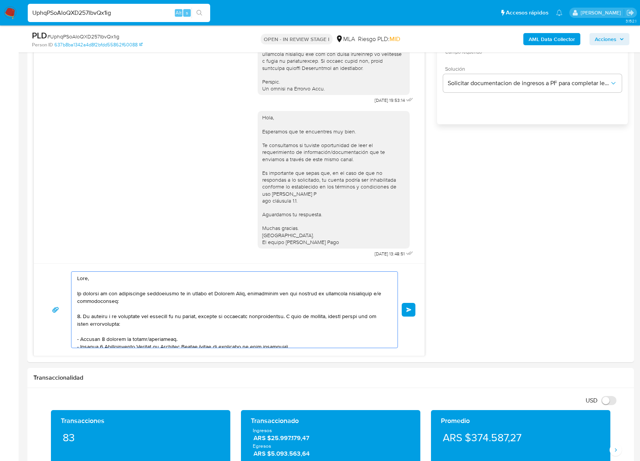
scroll to position [150, 0]
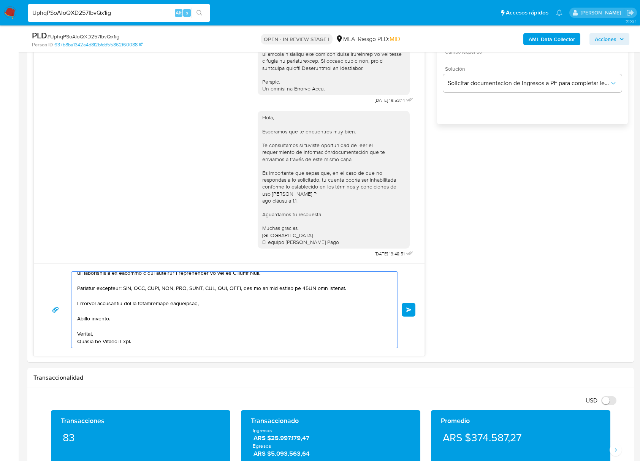
drag, startPoint x: 145, startPoint y: 289, endPoint x: 412, endPoint y: 485, distance: 331.2
click at [412, 461] on html "Pausado Ver notificaciones UphqPSoAIoQXD257IbvQx1ig Alt s Accesos rápidos Presi…" at bounding box center [320, 438] width 640 height 1891
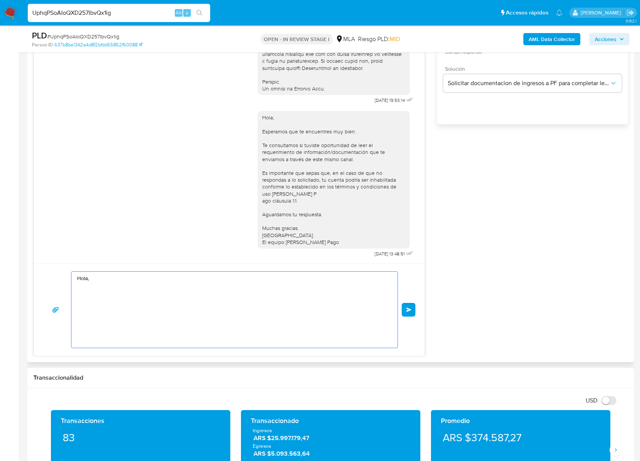
scroll to position [0, 0]
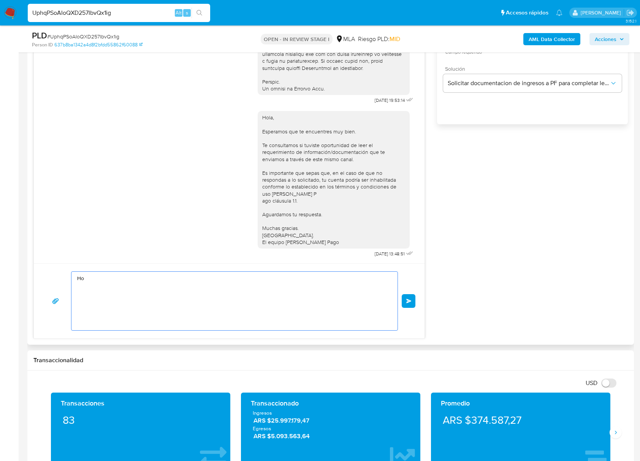
type textarea "H"
paste textarea "Buenas tardes, Queremos aclararte que la Resolución General ARCA 5696/2025 indi…"
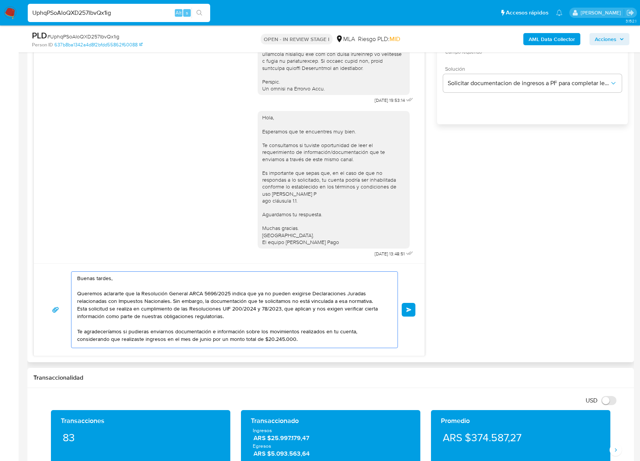
scroll to position [64, 0]
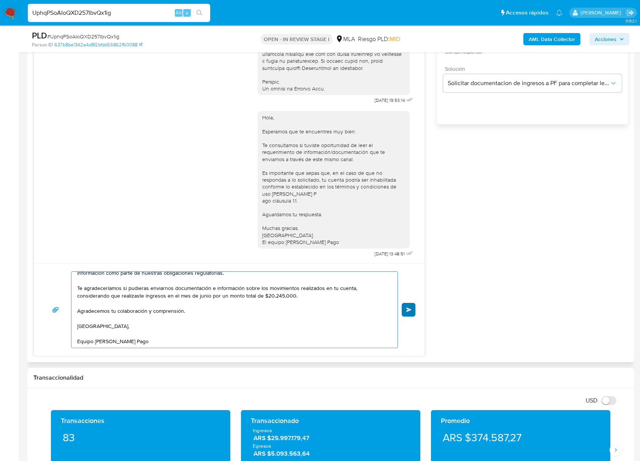
type textarea "Buenas tardes, Queremos aclararte que la Resolución General ARCA 5696/2025 indi…"
click at [410, 314] on button "Enviar" at bounding box center [409, 310] width 14 height 14
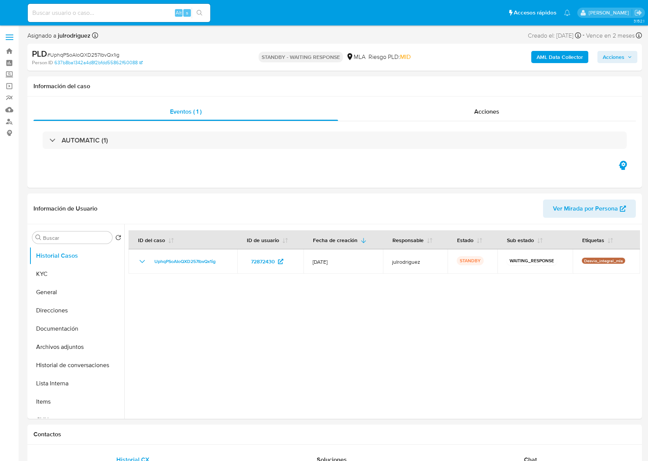
select select "10"
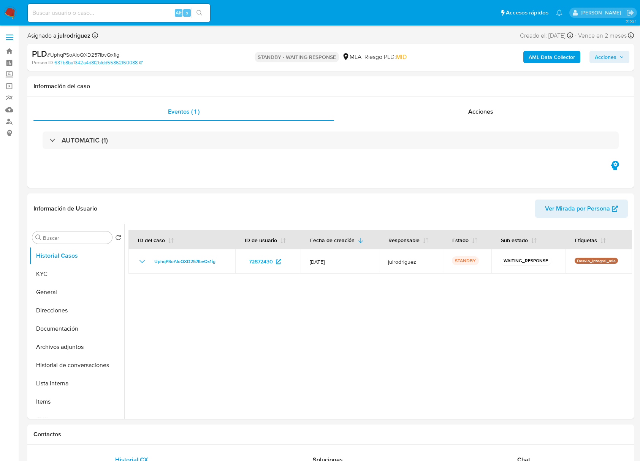
click at [116, 14] on input at bounding box center [119, 13] width 182 height 10
paste input "vU1mLeds8rjNbBzyUkClSgzg"
type input "vU1mLeds8rjNbBzyUkClSgzg"
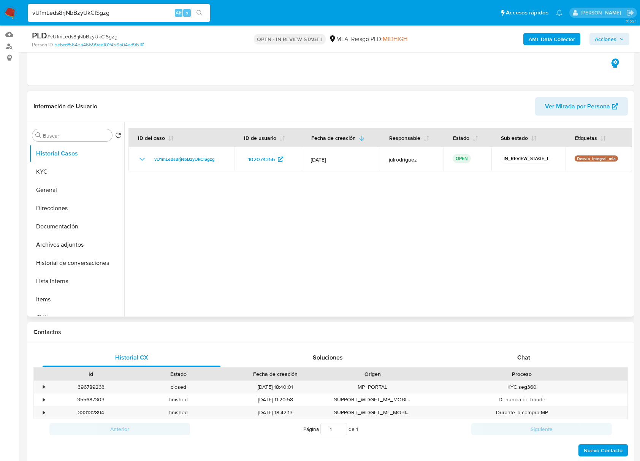
scroll to position [152, 0]
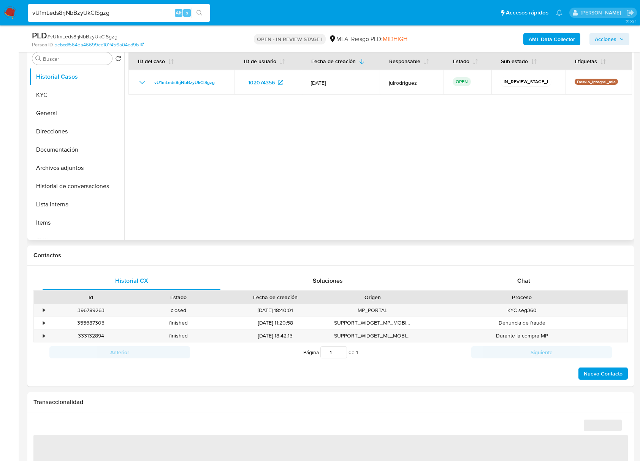
select select "10"
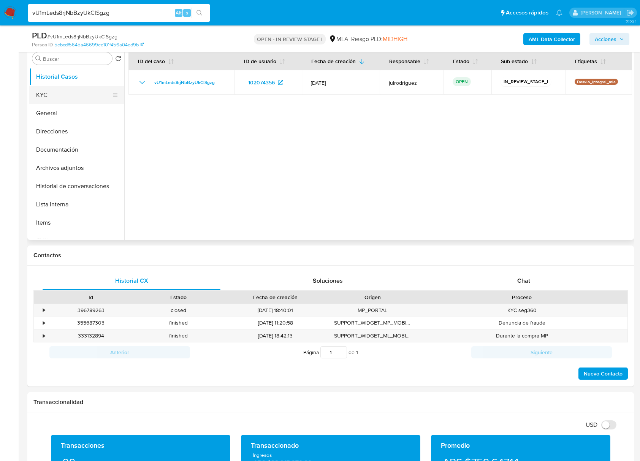
click at [75, 95] on button "KYC" at bounding box center [73, 95] width 89 height 18
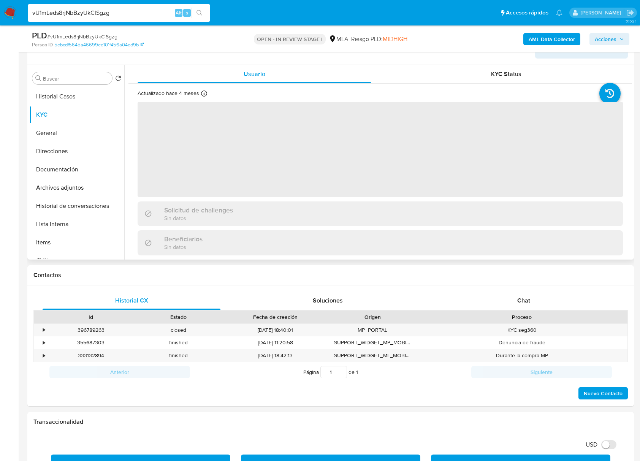
scroll to position [101, 0]
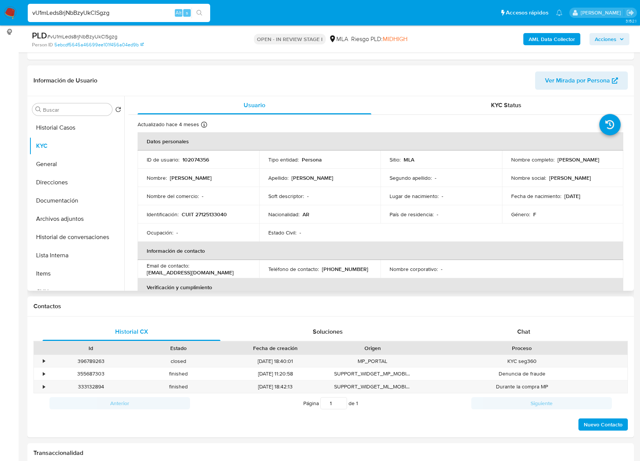
drag, startPoint x: 555, startPoint y: 159, endPoint x: 604, endPoint y: 159, distance: 49.0
click at [604, 159] on div "Nombre completo : Maria Elena Azcona" at bounding box center [562, 159] width 103 height 7
copy p "Maria Elena Azcona"
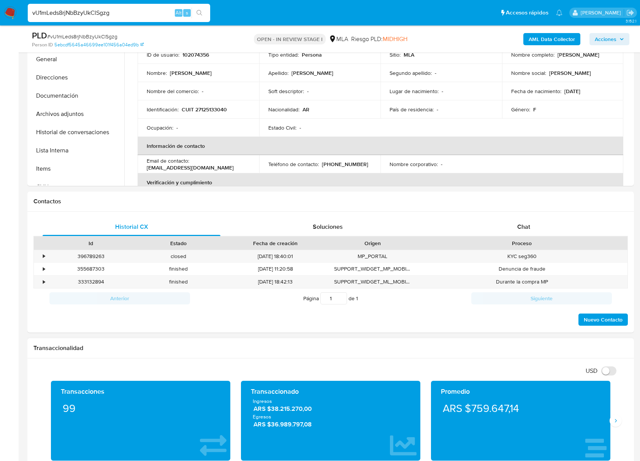
scroll to position [43, 0]
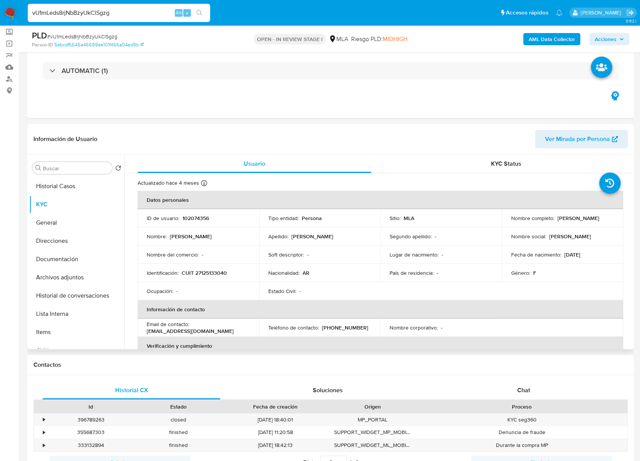
click at [197, 212] on td "ID de usuario : 102074356" at bounding box center [199, 218] width 122 height 18
click at [195, 222] on td "ID de usuario : 102074356" at bounding box center [199, 218] width 122 height 18
click at [193, 219] on p "102074356" at bounding box center [195, 218] width 27 height 7
copy p "102074356"
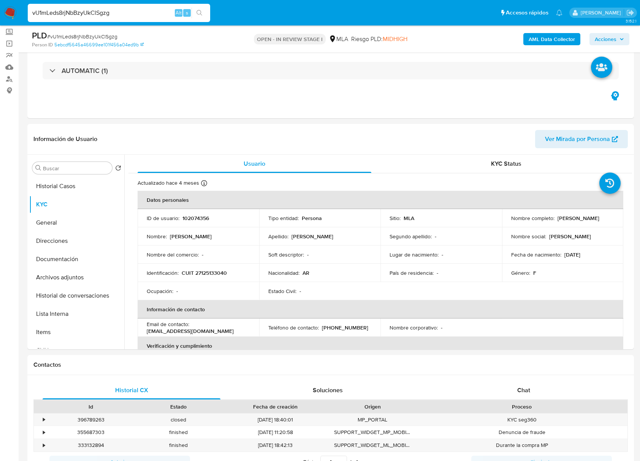
click at [90, 32] on div "PLD # vU1mLeds8rjNbBzyUkClSgzg" at bounding box center [130, 35] width 197 height 11
click at [90, 35] on span "# vU1mLeds8rjNbBzyUkClSgzg" at bounding box center [82, 37] width 70 height 8
copy span "vU1mLeds8rjNbBzyUkClSgzg"
click at [212, 273] on p "CUIT 27125133040" at bounding box center [204, 273] width 45 height 7
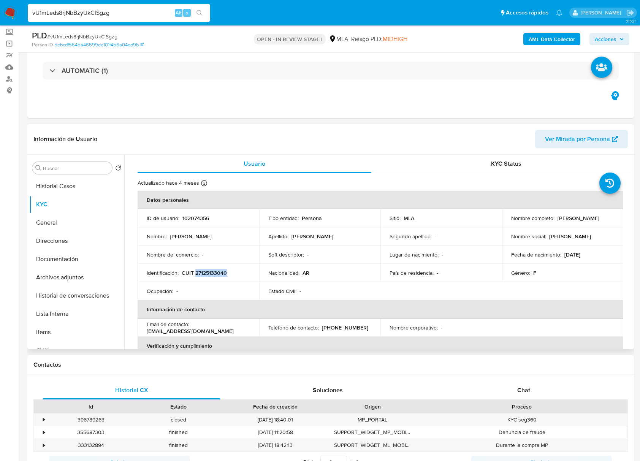
click at [212, 273] on p "CUIT 27125133040" at bounding box center [204, 273] width 45 height 7
copy p "27125133040"
click at [196, 218] on p "102074356" at bounding box center [195, 218] width 27 height 7
copy p "102074356"
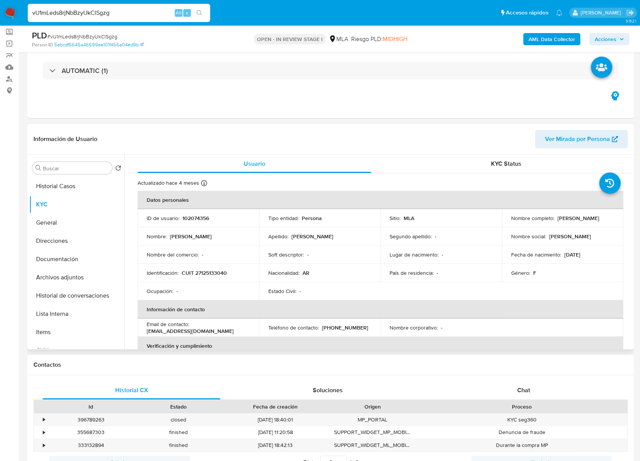
click at [215, 278] on td "Identificación : CUIT 27125133040" at bounding box center [199, 273] width 122 height 18
click at [215, 276] on p "CUIT 27125133040" at bounding box center [204, 273] width 45 height 7
copy p "27125133040"
drag, startPoint x: 554, startPoint y: 218, endPoint x: 611, endPoint y: 220, distance: 57.1
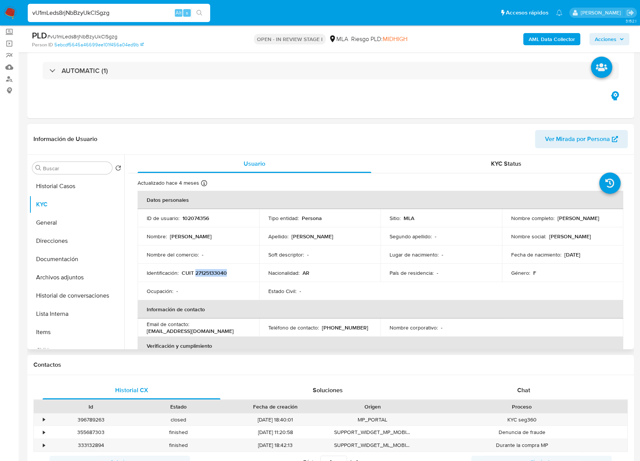
click at [611, 220] on div "Nombre completo : Maria Elena Azcona" at bounding box center [562, 218] width 103 height 7
copy p "Maria Elena Azcona"
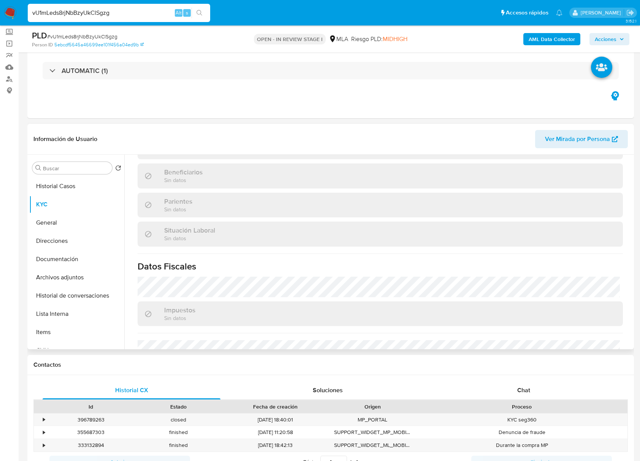
scroll to position [400, 0]
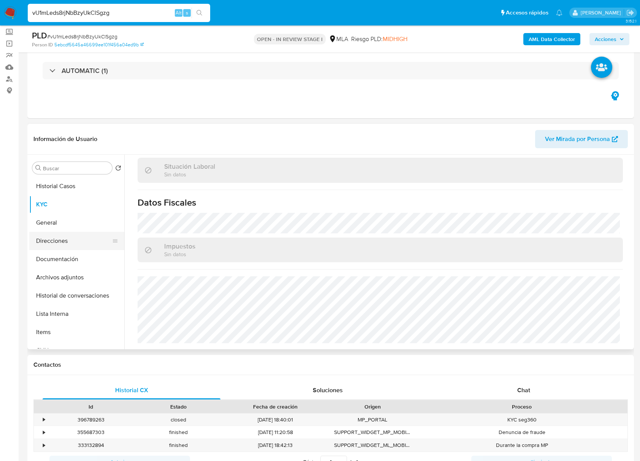
click at [65, 241] on button "Direcciones" at bounding box center [73, 241] width 89 height 18
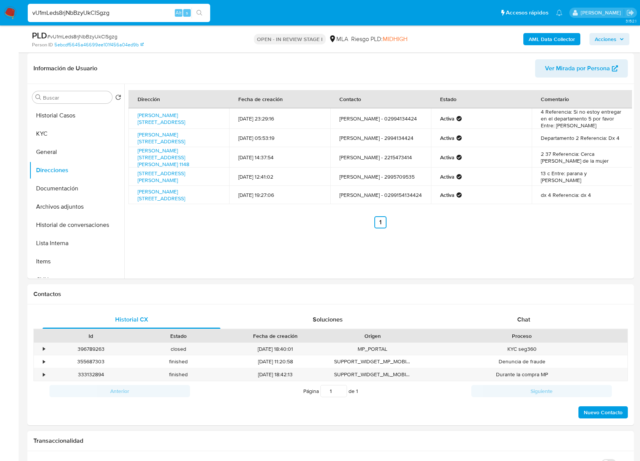
scroll to position [245, 0]
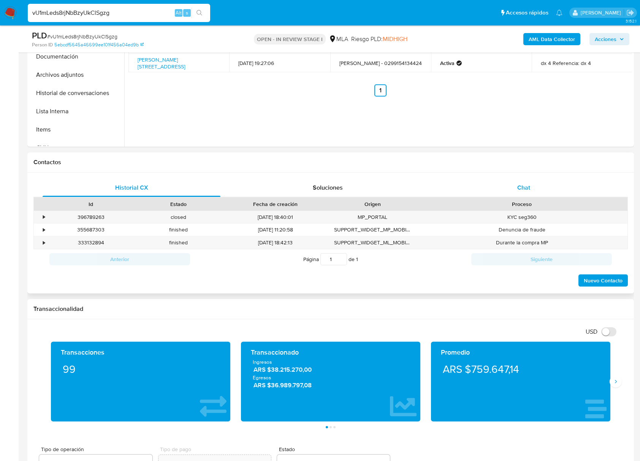
click at [533, 187] on div "Chat" at bounding box center [524, 188] width 178 height 18
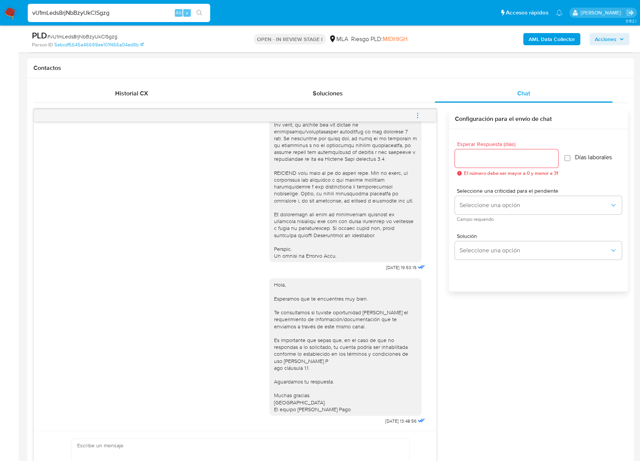
scroll to position [347, 0]
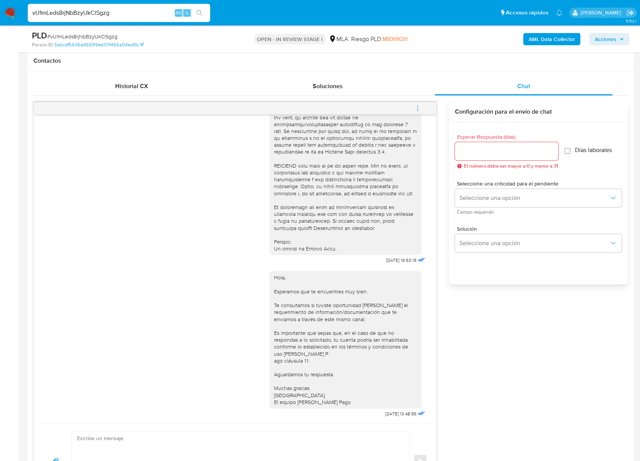
click at [469, 151] on input "Esperar Respuesta (días)" at bounding box center [506, 151] width 103 height 10
type input "1"
click at [479, 188] on div "Seleccione una criticidad para el pendiente Seleccione una opción Campo requeri…" at bounding box center [538, 197] width 167 height 33
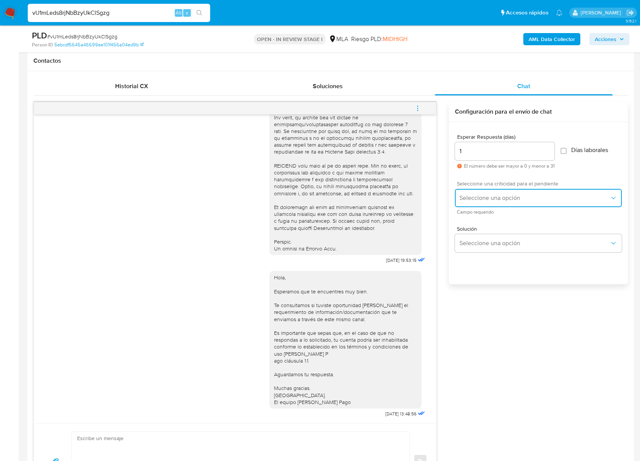
click at [480, 190] on button "Seleccione una opción" at bounding box center [538, 198] width 167 height 18
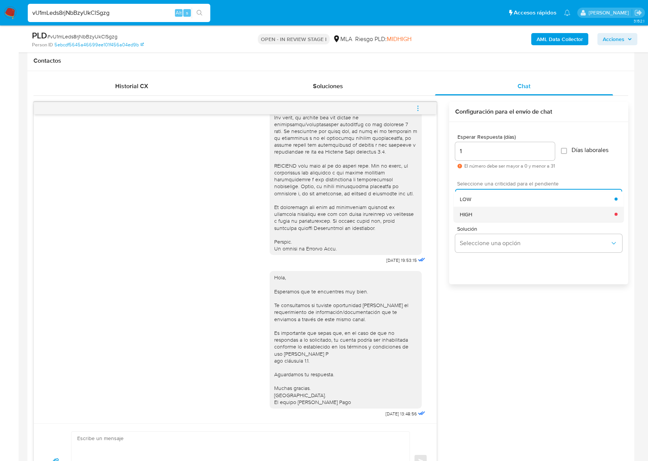
click at [476, 214] on div "HIGH" at bounding box center [537, 213] width 155 height 15
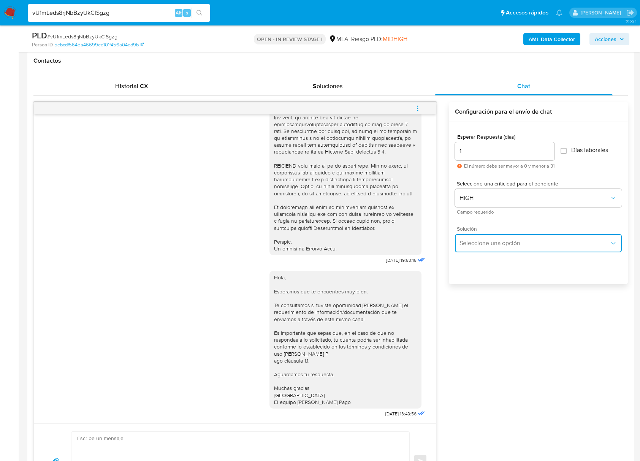
click at [479, 244] on span "Seleccione una opción" at bounding box center [535, 243] width 150 height 8
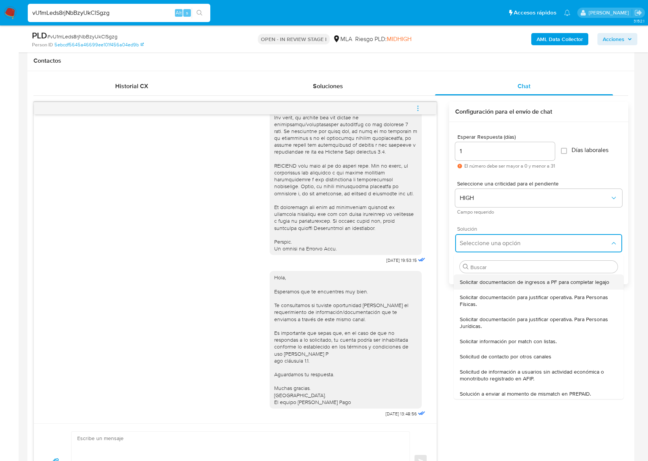
click at [481, 284] on span "Solicitar documentacion de ingresos a PF para completar legajo" at bounding box center [534, 282] width 149 height 7
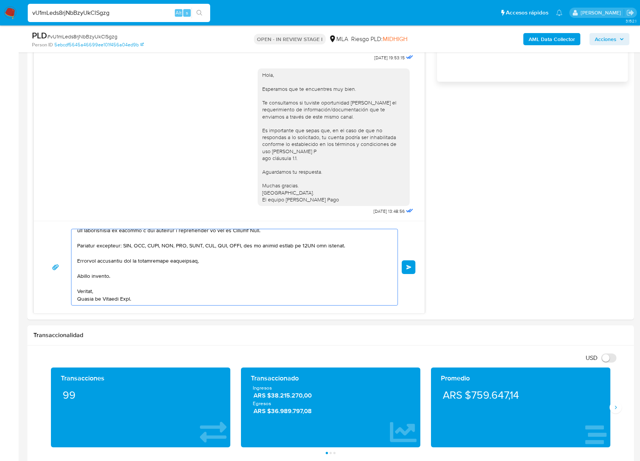
scroll to position [568, 0]
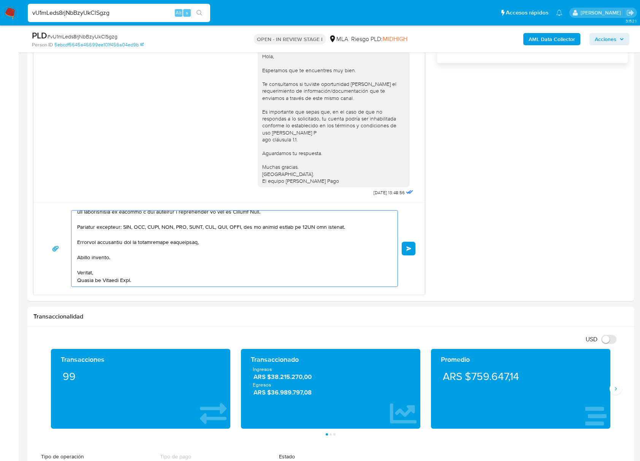
drag, startPoint x: 90, startPoint y: 257, endPoint x: 373, endPoint y: 484, distance: 362.9
click at [373, 461] on html "Pausado Ver notificaciones vU1mLeds8rjNbBzyUkClSgzg Alt s Accesos rápidos Presi…" at bounding box center [320, 353] width 640 height 1842
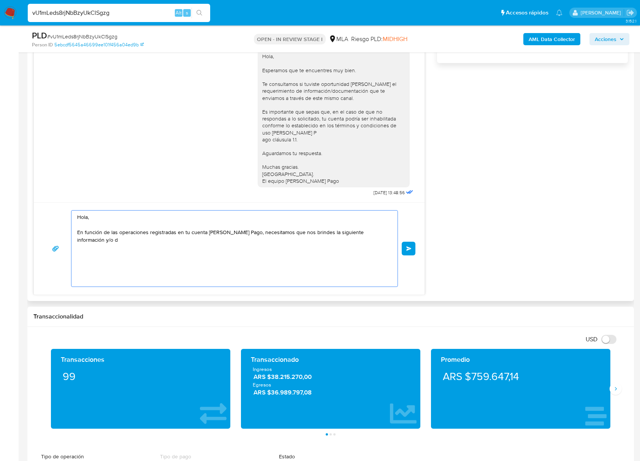
scroll to position [0, 0]
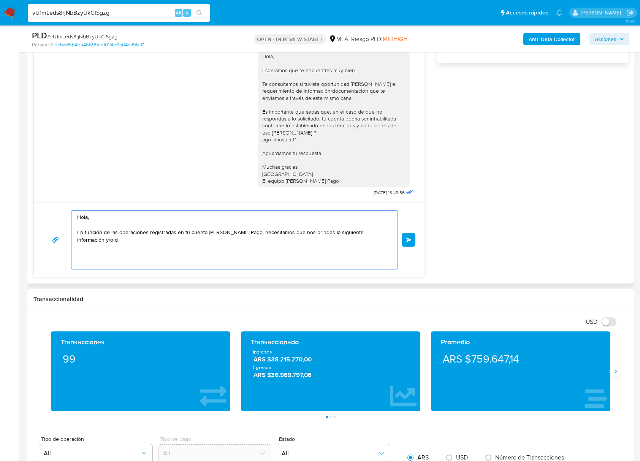
drag, startPoint x: 55, startPoint y: 197, endPoint x: 43, endPoint y: 190, distance: 14.0
click at [43, 190] on div "17/07/2025 19:53:15 Hola, Esperamos que te encuentres muy bien. Te consultamos …" at bounding box center [229, 79] width 392 height 397
paste textarea "Buenas tardes, Queremos aclararte que la Resolución General ARCA 5696/2025 indi…"
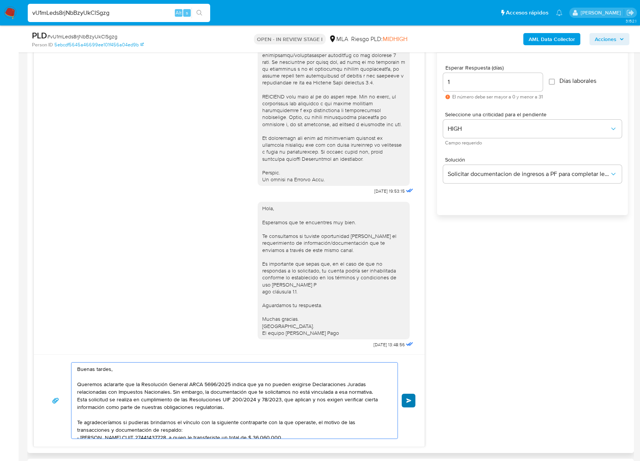
type textarea "Buenas tardes, Queremos aclararte que la Resolución General ARCA 5696/2025 indi…"
click at [412, 400] on button "Enviar" at bounding box center [409, 401] width 14 height 14
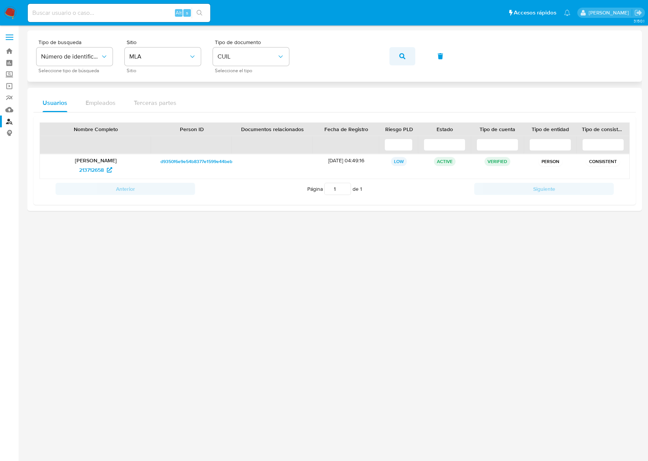
click at [401, 49] on span "button" at bounding box center [402, 56] width 6 height 17
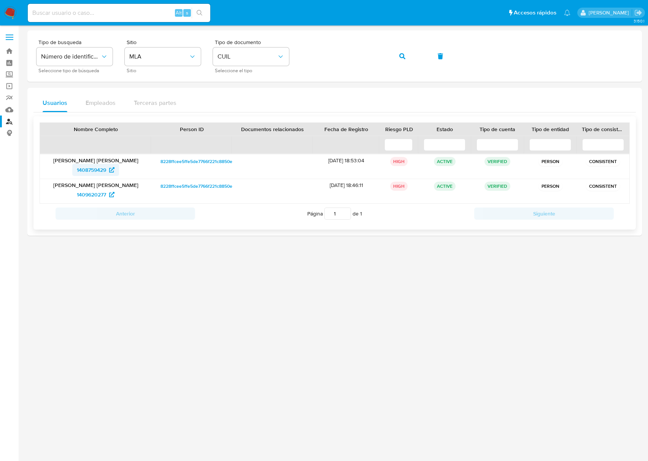
click at [92, 171] on span "1408759429" at bounding box center [91, 170] width 29 height 12
click at [407, 56] on button "button" at bounding box center [402, 56] width 26 height 18
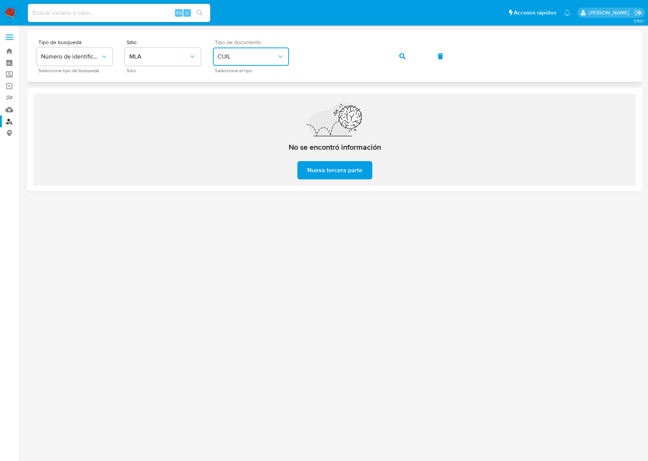
click at [242, 52] on button "CUIL" at bounding box center [251, 57] width 76 height 18
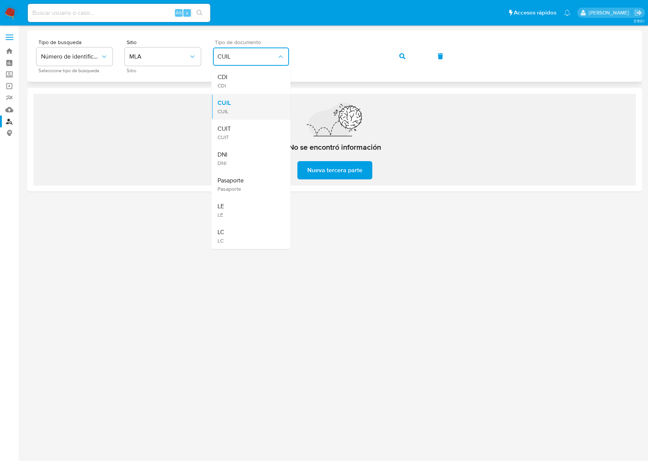
click at [230, 100] on span "CUIL" at bounding box center [223, 103] width 13 height 8
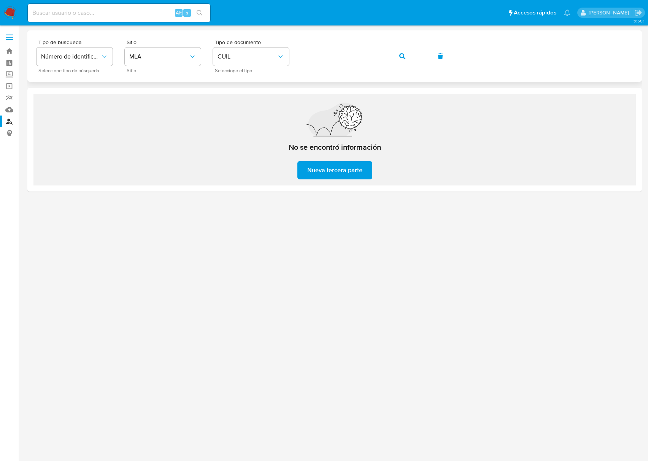
click at [402, 53] on icon "button" at bounding box center [402, 56] width 6 height 6
click at [270, 52] on button "CUIL" at bounding box center [251, 57] width 76 height 18
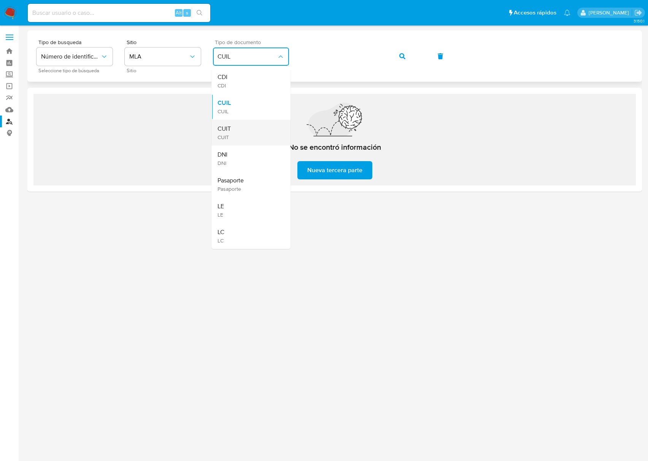
click at [236, 128] on div "CUIT CUIT" at bounding box center [248, 133] width 62 height 26
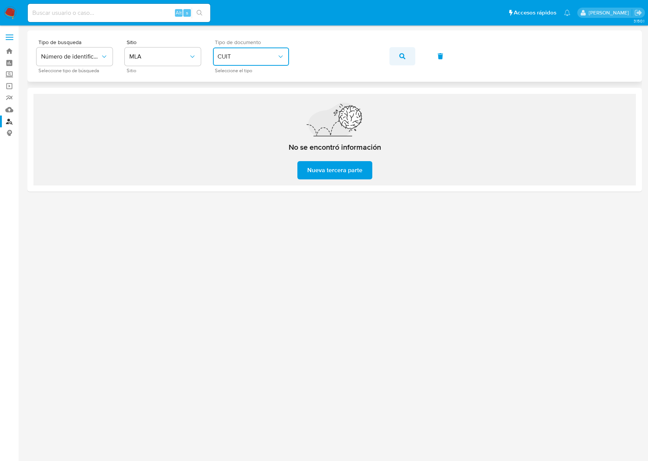
click at [398, 54] on button "button" at bounding box center [402, 56] width 26 height 18
click at [433, 289] on div at bounding box center [334, 243] width 614 height 426
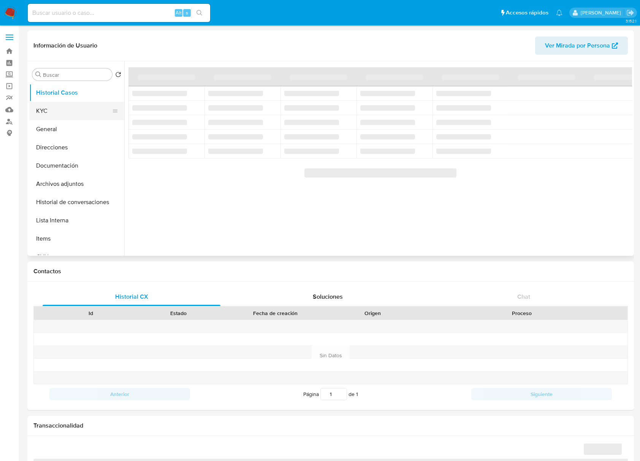
click at [65, 109] on button "KYC" at bounding box center [73, 111] width 89 height 18
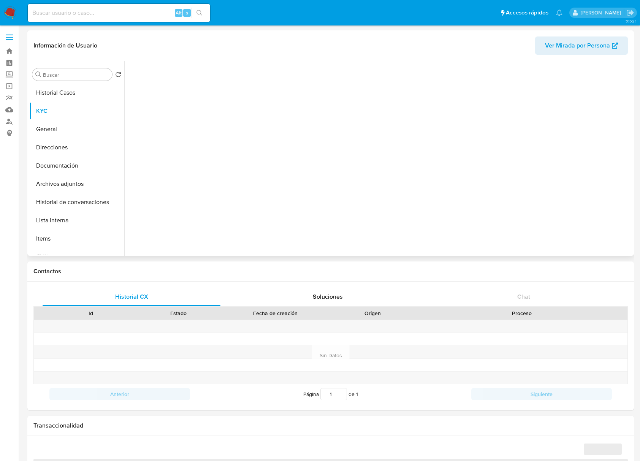
select select "10"
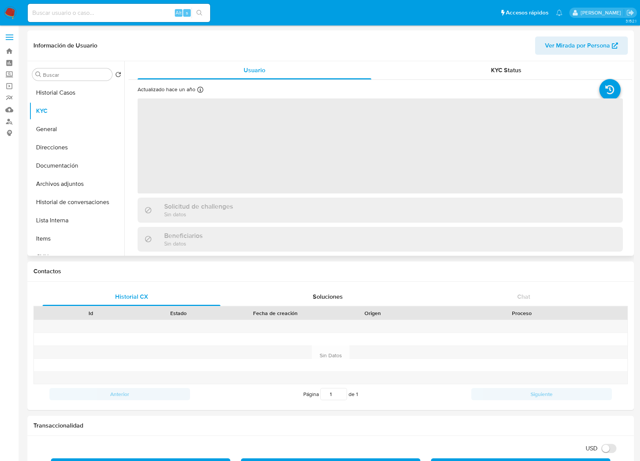
scroll to position [220, 0]
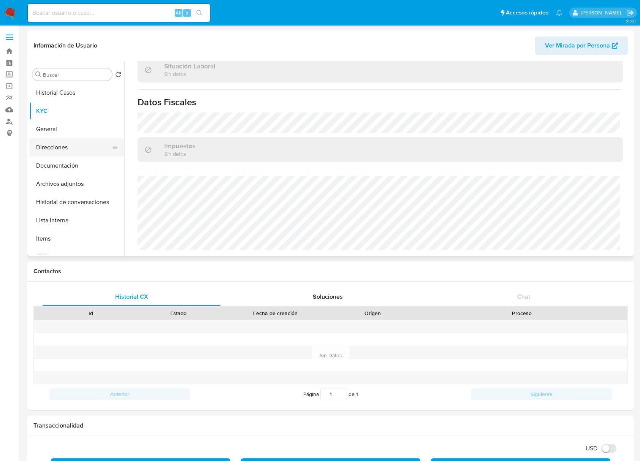
click at [50, 154] on button "Direcciones" at bounding box center [73, 147] width 89 height 18
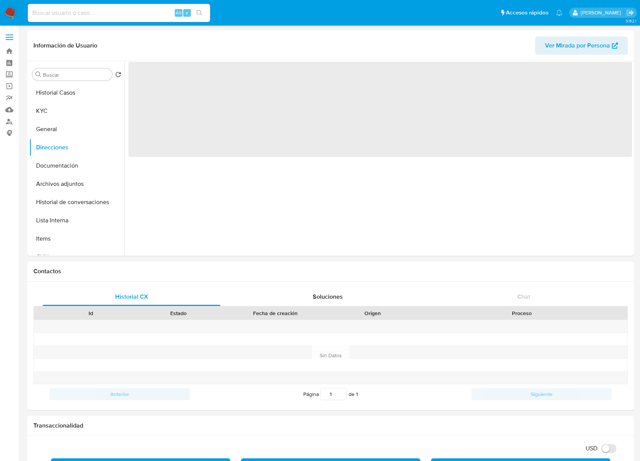
scroll to position [0, 0]
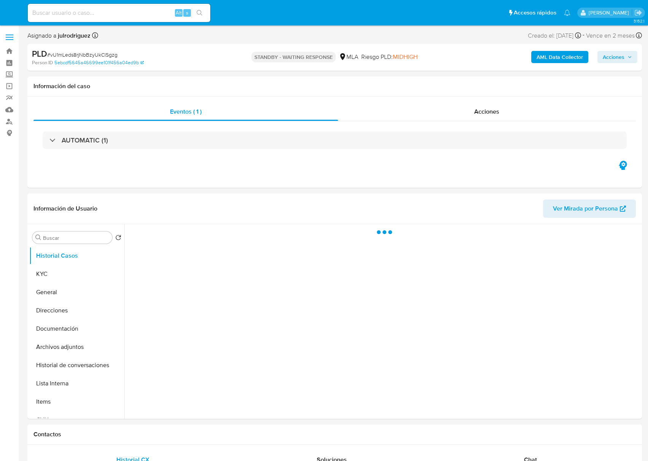
select select "10"
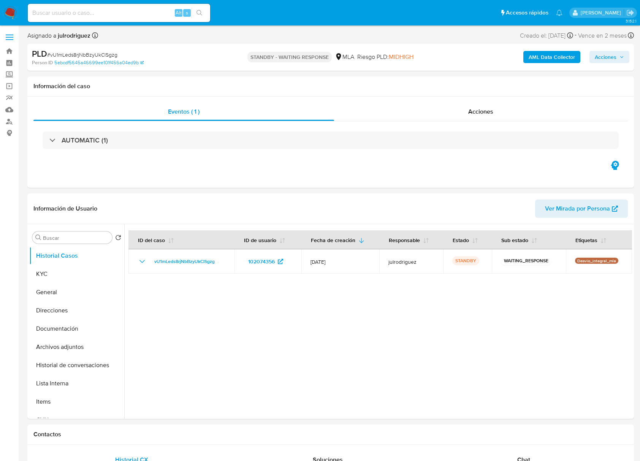
click at [116, 13] on input at bounding box center [119, 13] width 182 height 10
paste input "bMh4ptxBf54sQYagFwVedaB8"
type input "bMh4ptxBf54sQYagFwVedaB8"
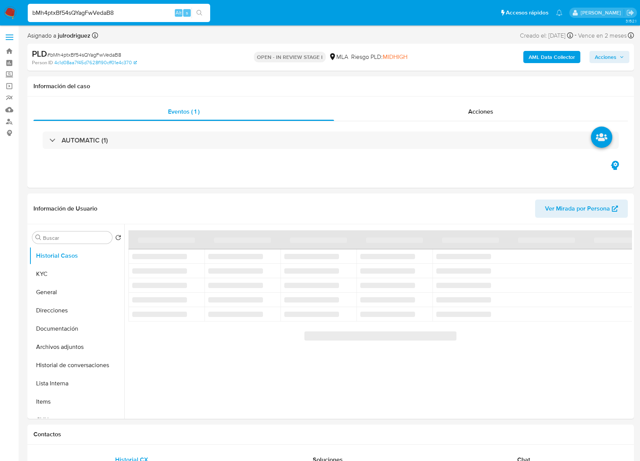
select select "10"
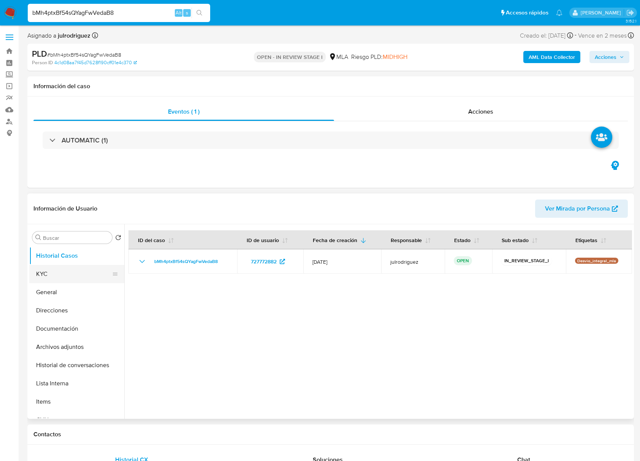
click at [61, 275] on button "KYC" at bounding box center [73, 274] width 89 height 18
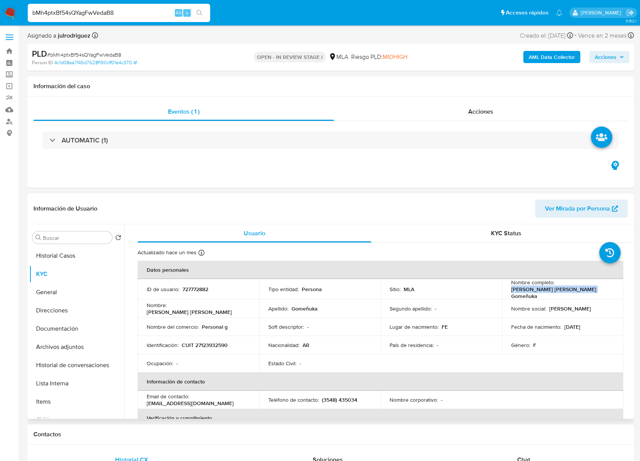
drag, startPoint x: 507, startPoint y: 294, endPoint x: 589, endPoint y: 293, distance: 82.5
click at [589, 293] on td "Nombre completo : Graciela Irma Maria Gomeñuka" at bounding box center [563, 289] width 122 height 21
copy p "Graciela Irma Maria Gomeñuka"
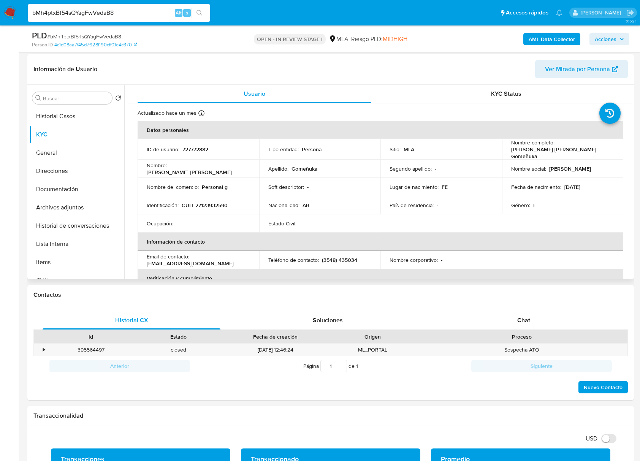
scroll to position [95, 0]
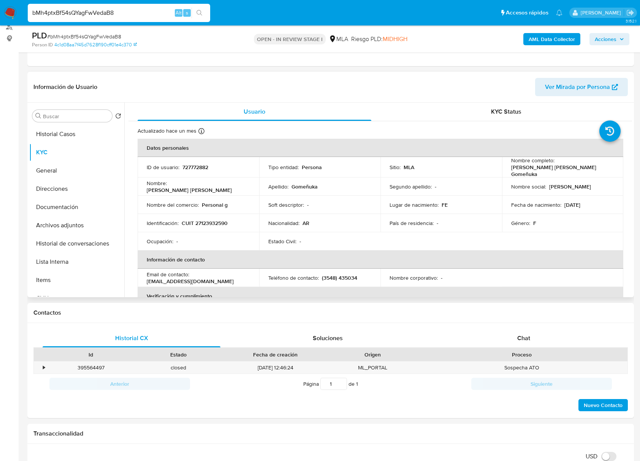
click at [195, 168] on p "727772882" at bounding box center [195, 167] width 26 height 7
copy p "727772882"
click at [98, 38] on span "# bMh4ptxBf54sQYagFwVedaB8" at bounding box center [84, 37] width 74 height 8
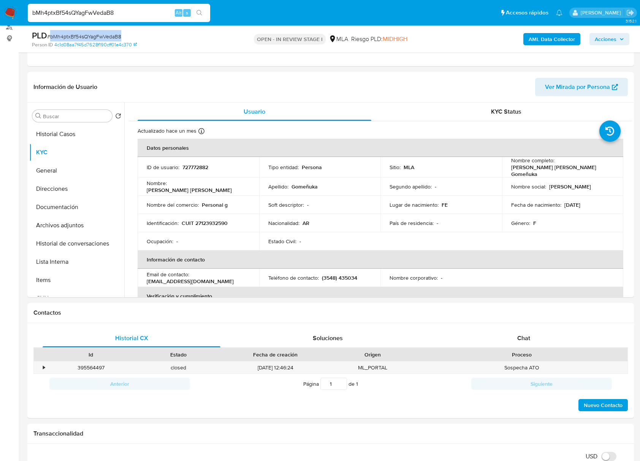
copy span "bMh4ptxBf54sQYagFwVedaB8"
click at [216, 220] on p "CUIT 27123932590" at bounding box center [205, 223] width 46 height 7
copy p "27123932590"
click at [188, 166] on p "727772882" at bounding box center [195, 167] width 26 height 7
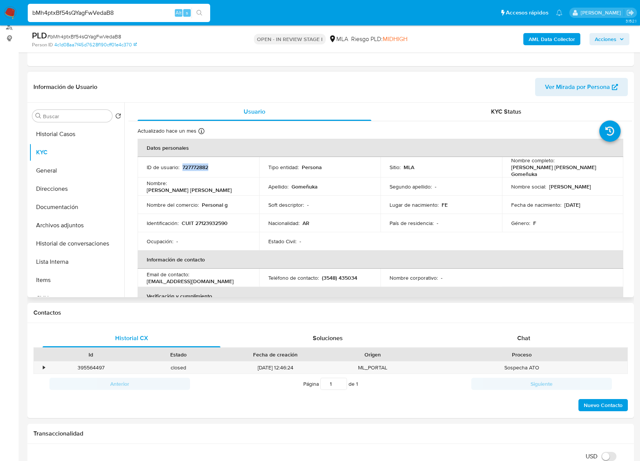
click at [188, 166] on p "727772882" at bounding box center [195, 167] width 26 height 7
copy p "727772882"
click at [212, 223] on p "CUIT 27123932590" at bounding box center [205, 223] width 46 height 7
copy p "27123932590"
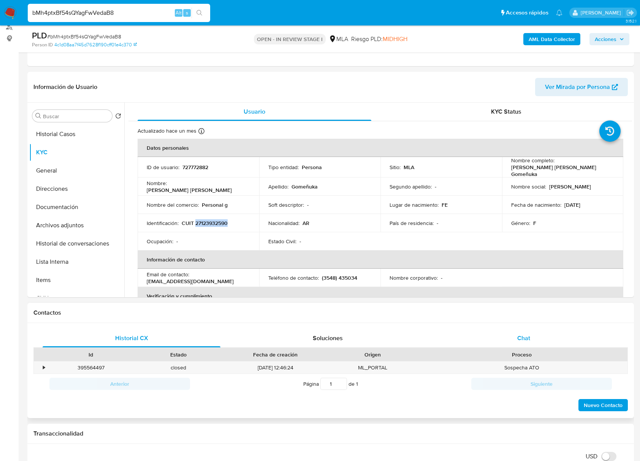
click at [522, 341] on span "Chat" at bounding box center [523, 338] width 13 height 9
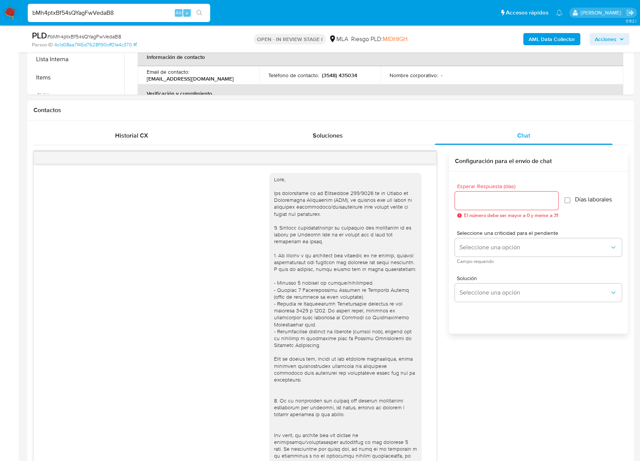
scroll to position [289, 0]
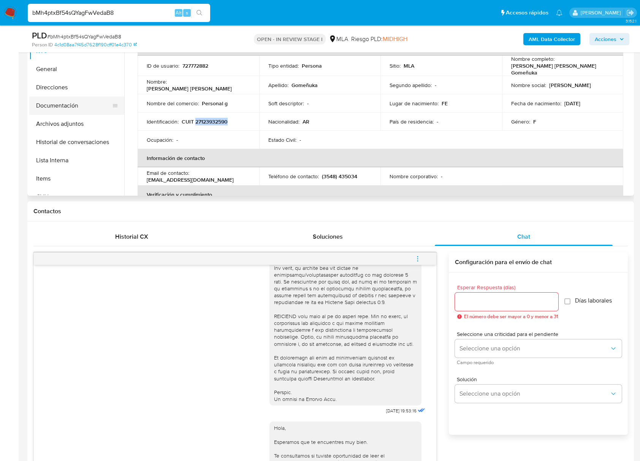
click at [57, 100] on button "Documentación" at bounding box center [73, 106] width 89 height 18
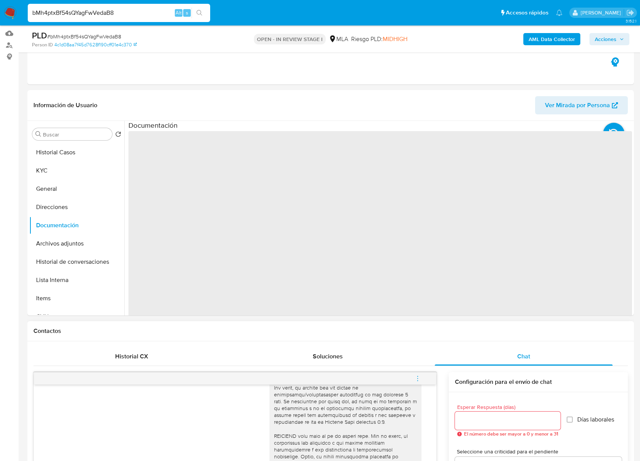
scroll to position [0, 0]
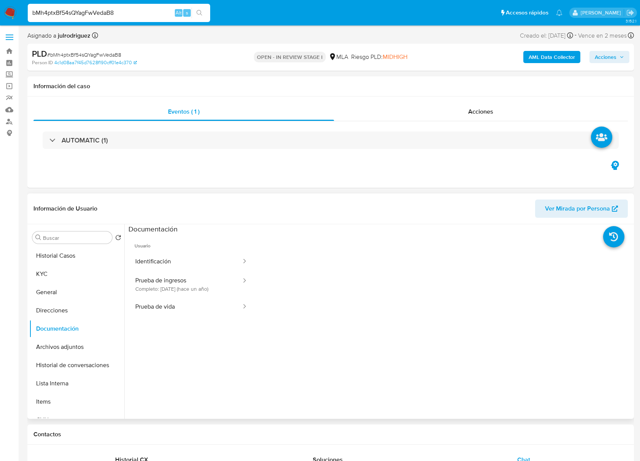
drag, startPoint x: 56, startPoint y: 274, endPoint x: 420, endPoint y: 208, distance: 369.8
click at [57, 274] on button "KYC" at bounding box center [76, 274] width 95 height 18
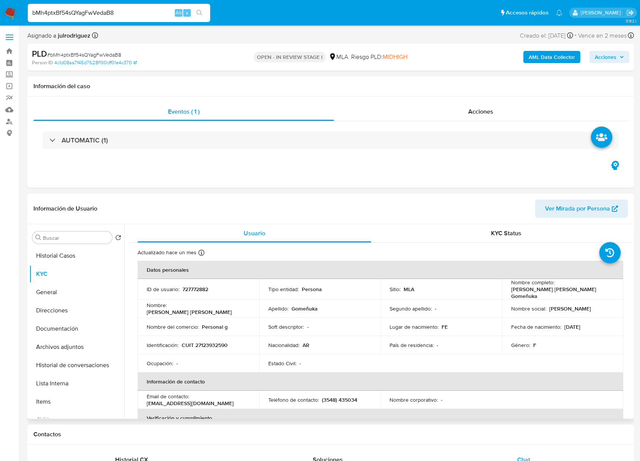
click at [225, 342] on p "CUIT 27123932590" at bounding box center [205, 345] width 46 height 7
copy p "27123932590"
drag, startPoint x: 507, startPoint y: 292, endPoint x: 595, endPoint y: 289, distance: 88.2
click at [595, 289] on td "Nombre completo : Graciela Irma Maria Gomeñuka" at bounding box center [563, 289] width 122 height 21
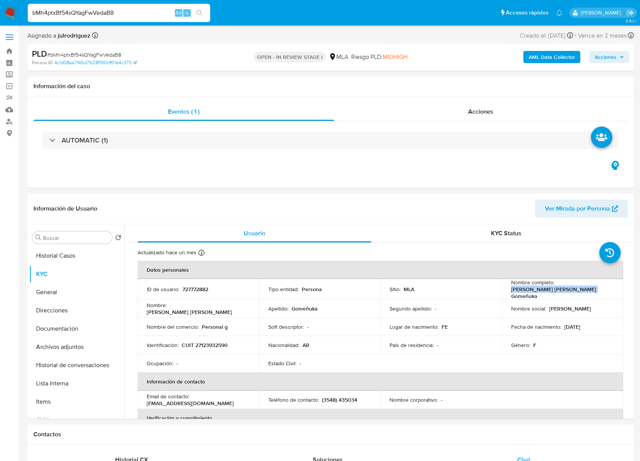
copy p "[PERSON_NAME] [PERSON_NAME]"
click at [216, 344] on p "CUIT 27123932590" at bounding box center [205, 345] width 46 height 7
copy p "27123932590"
click at [403, 154] on div "AUTOMATIC (1)" at bounding box center [330, 140] width 595 height 38
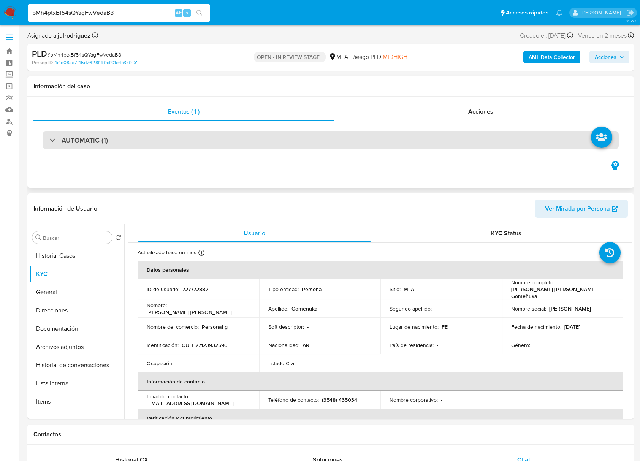
click at [478, 149] on div "AUTOMATIC (1)" at bounding box center [331, 140] width 576 height 17
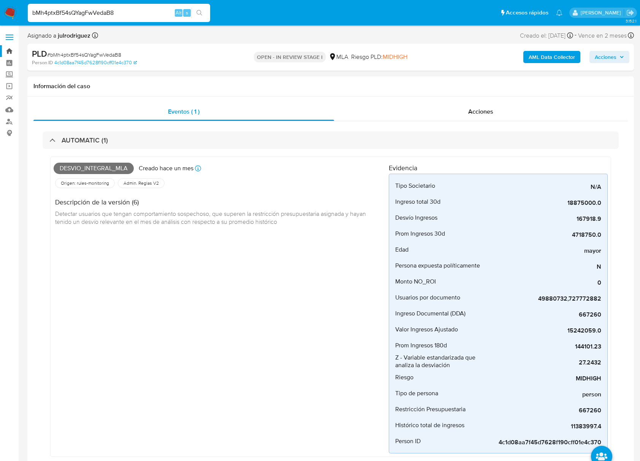
click at [5, 48] on link "Bandeja" at bounding box center [45, 51] width 90 height 12
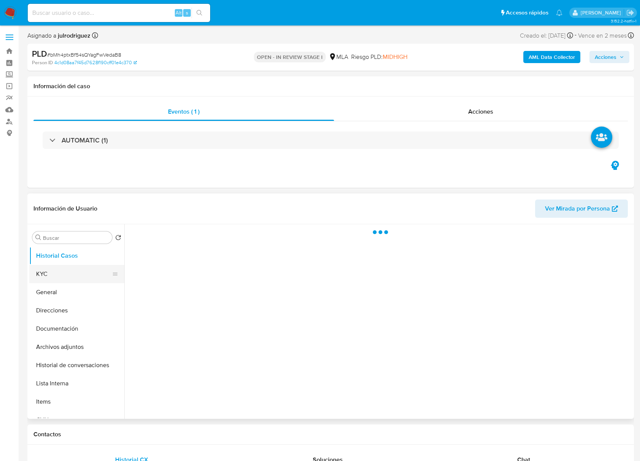
click at [68, 279] on button "KYC" at bounding box center [73, 274] width 89 height 18
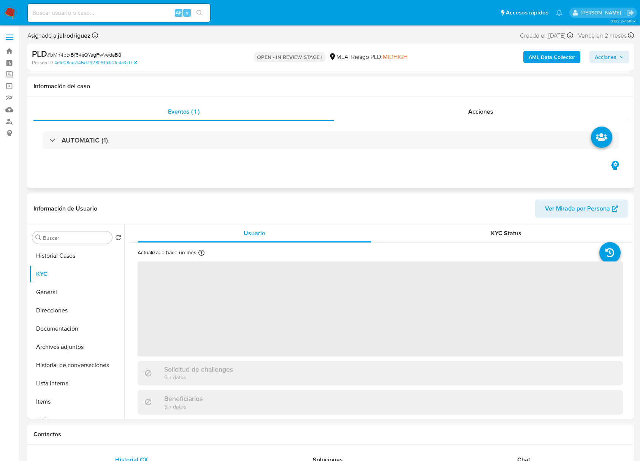
select select "10"
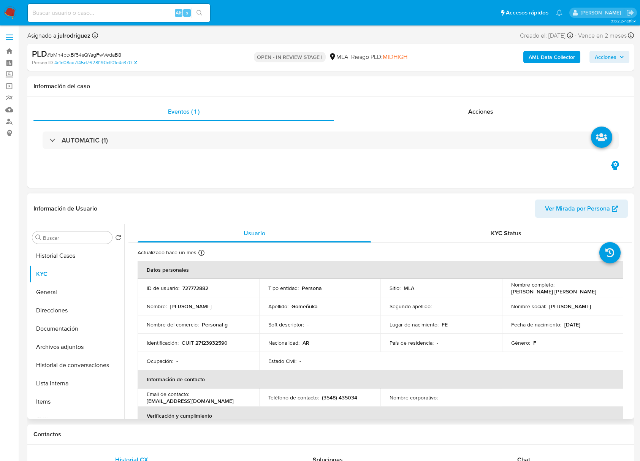
click at [452, 218] on div "Información de Usuario Ver Mirada por Persona" at bounding box center [330, 208] width 607 height 31
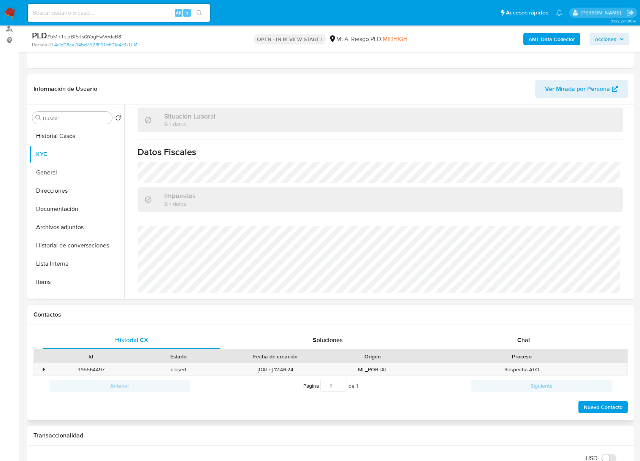
scroll to position [203, 0]
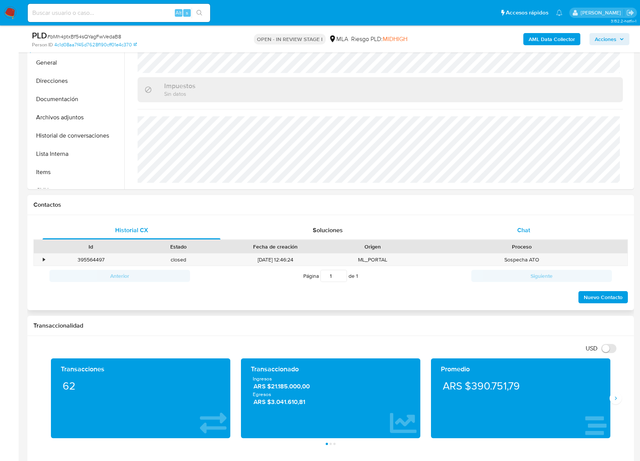
click at [528, 230] on span "Chat" at bounding box center [523, 230] width 13 height 9
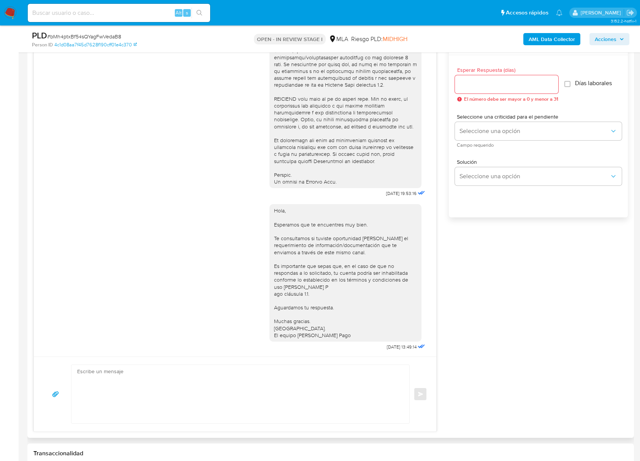
scroll to position [355, 0]
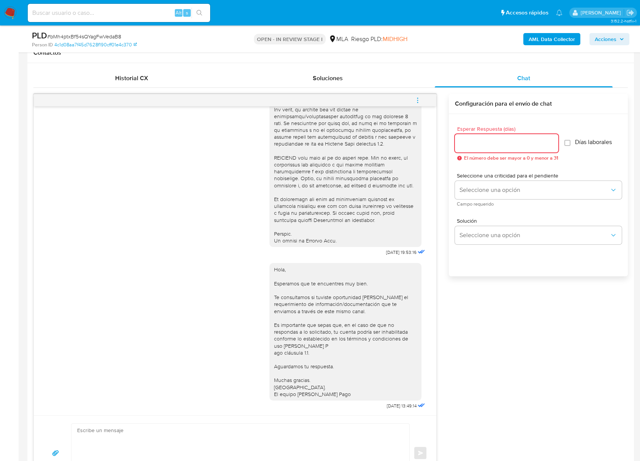
click at [473, 139] on input "Esperar Respuesta (días)" at bounding box center [506, 143] width 103 height 10
click at [476, 142] on input "Esperar Respuesta (días)" at bounding box center [506, 143] width 103 height 10
type input "1"
click at [478, 179] on div "Seleccione una criticidad para el pendiente Seleccione una opción Campo requeri…" at bounding box center [538, 189] width 167 height 33
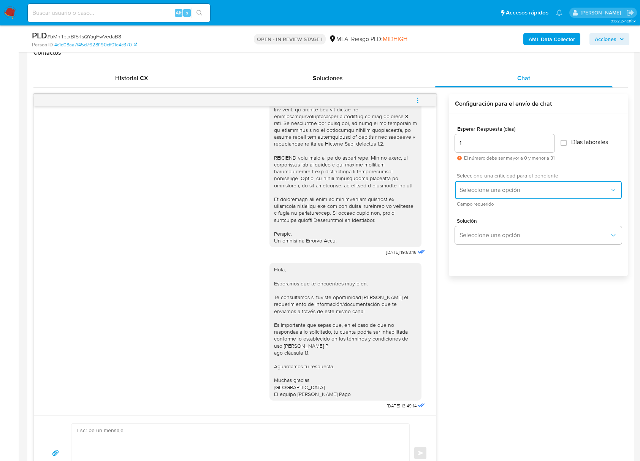
click at [472, 194] on button "Seleccione una opción" at bounding box center [538, 190] width 167 height 18
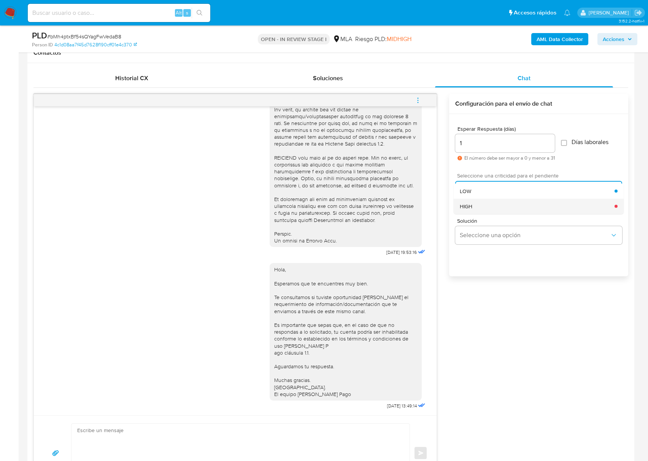
click at [473, 211] on div "HIGH" at bounding box center [537, 205] width 155 height 15
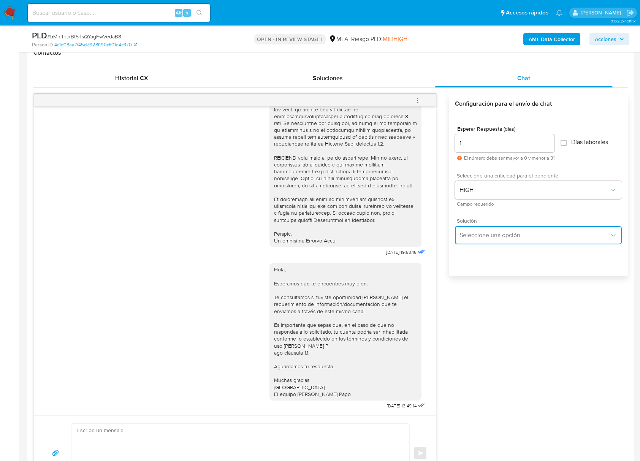
click at [472, 239] on span "Seleccione una opción" at bounding box center [535, 236] width 150 height 8
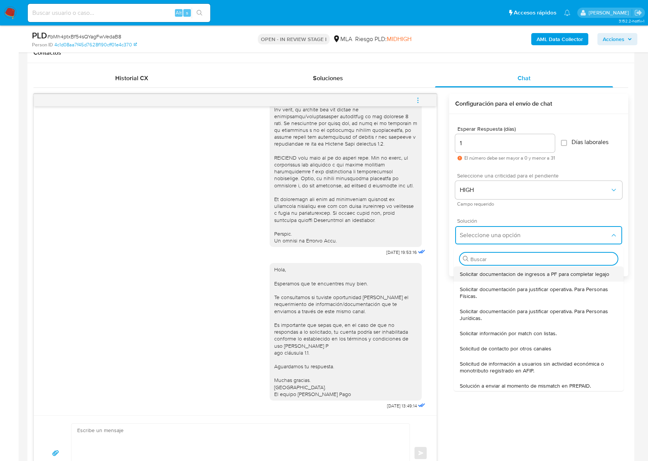
click at [474, 266] on div "Solicitar documentacion de ingresos a PF para completar legajo" at bounding box center [539, 273] width 158 height 15
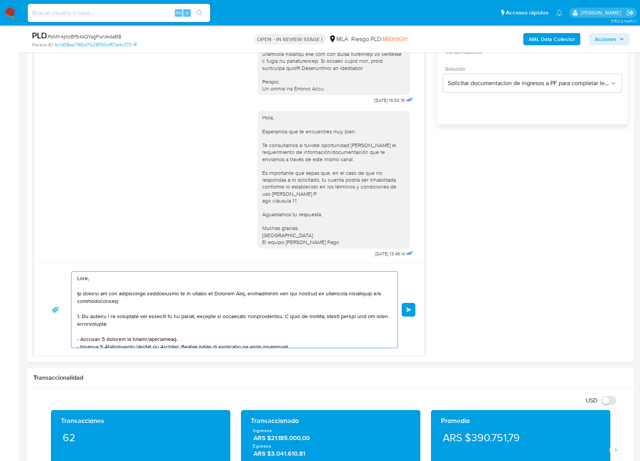
scroll to position [150, 0]
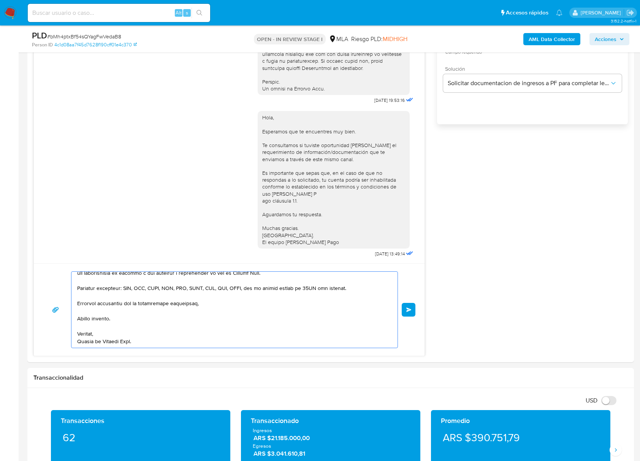
drag, startPoint x: 134, startPoint y: 283, endPoint x: 344, endPoint y: 485, distance: 291.4
click at [344, 461] on html "Pausado Ver notificaciones Alt s Accesos rápidos Presiona las siguientes teclas…" at bounding box center [320, 414] width 640 height 1843
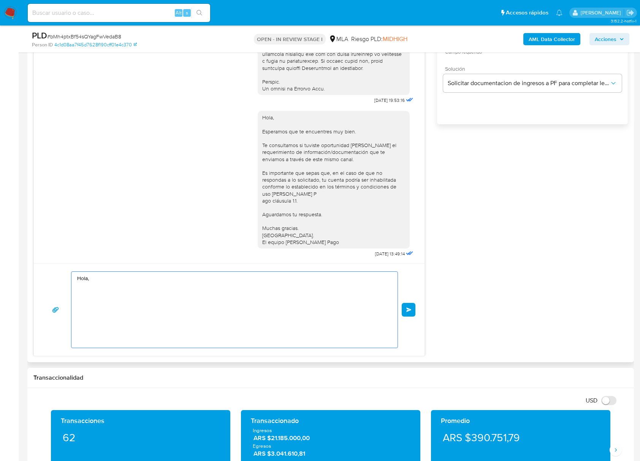
scroll to position [0, 0]
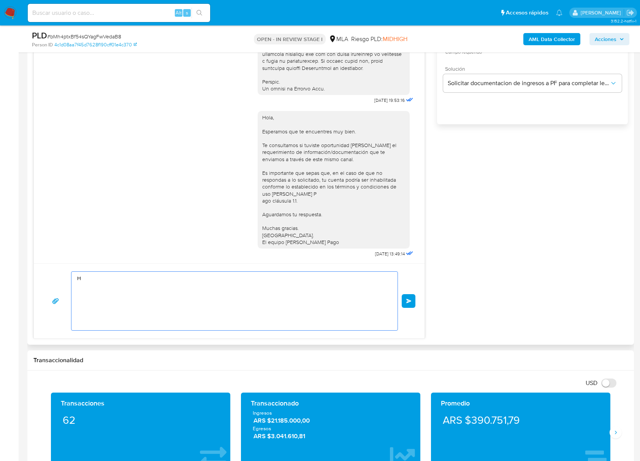
paste textarea "Buenas tardes, Queremos aclararte que la Resolución General ARCA 5696/2025 indi…"
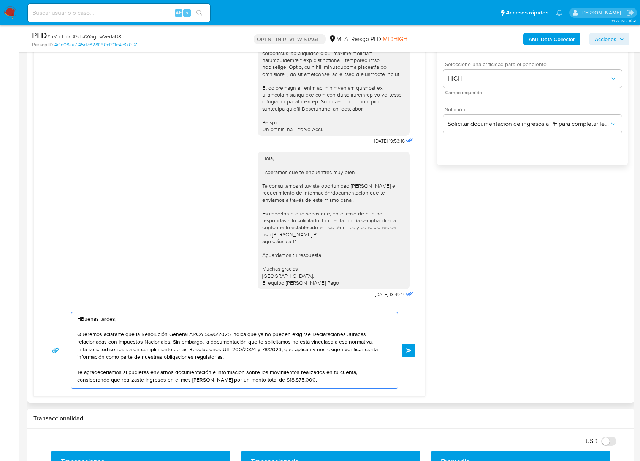
scroll to position [405, 0]
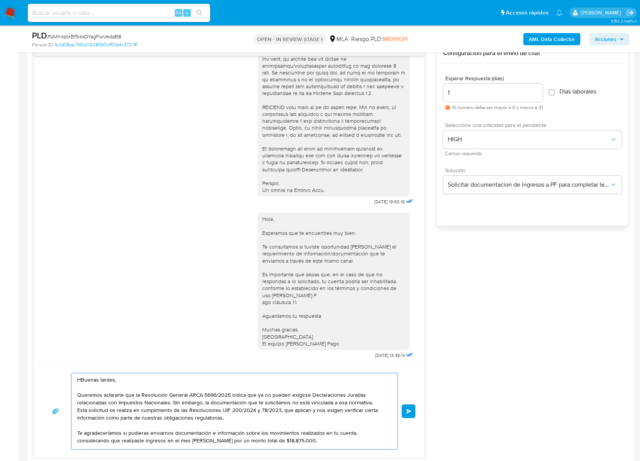
click at [81, 381] on textarea "HBuenas tardes, Queremos aclararte que la Resolución General ARCA 5696/2025 ind…" at bounding box center [232, 411] width 311 height 76
type textarea "Buenas tardes, Queremos aclararte que la Resolución General ARCA 5696/2025 indi…"
click at [414, 409] on button "Enviar" at bounding box center [409, 411] width 14 height 14
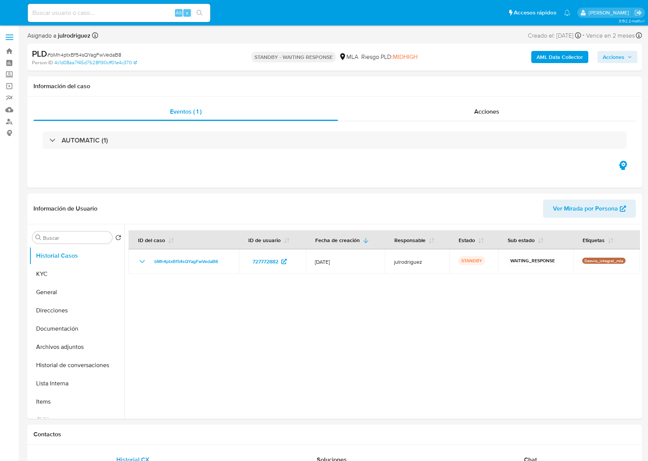
select select "10"
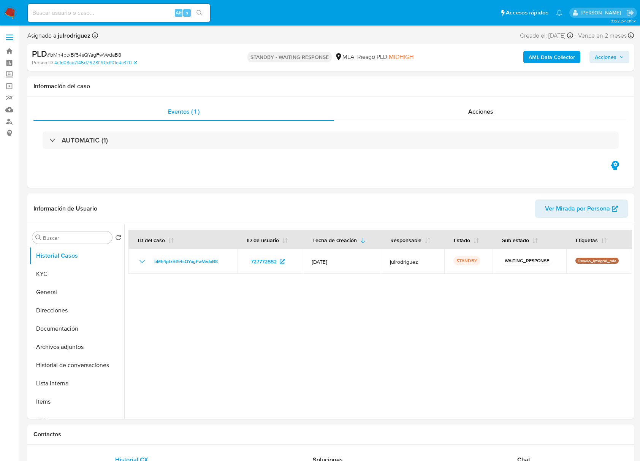
click at [102, 6] on div "Alt s" at bounding box center [119, 13] width 182 height 18
click at [110, 11] on input at bounding box center [119, 13] width 182 height 10
paste input "8ZKwzJu0nKHAqOLZ6994HzCt"
type input "8ZKwzJu0nKHAqOLZ6994HzCt"
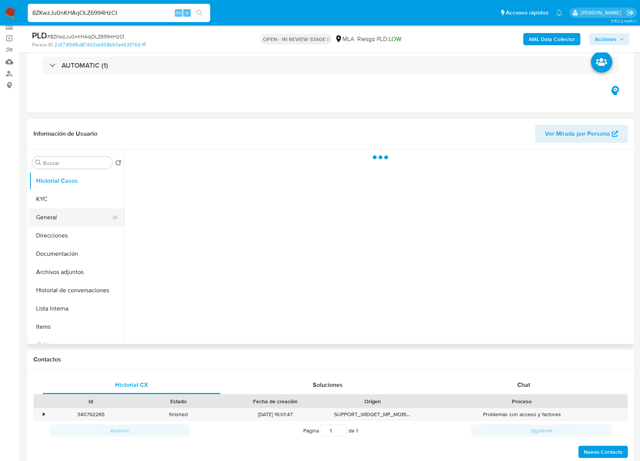
scroll to position [51, 0]
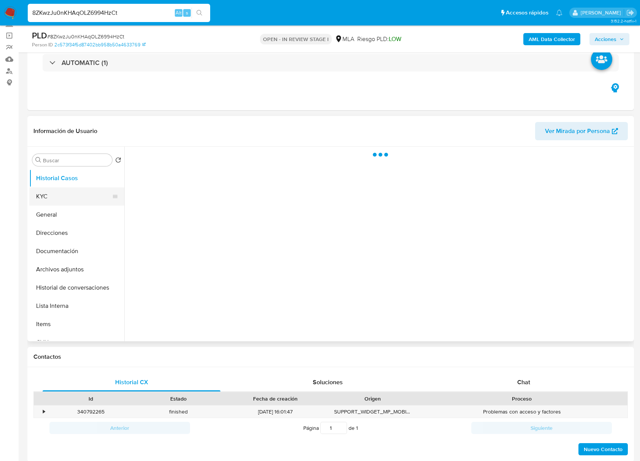
click at [58, 198] on button "KYC" at bounding box center [73, 196] width 89 height 18
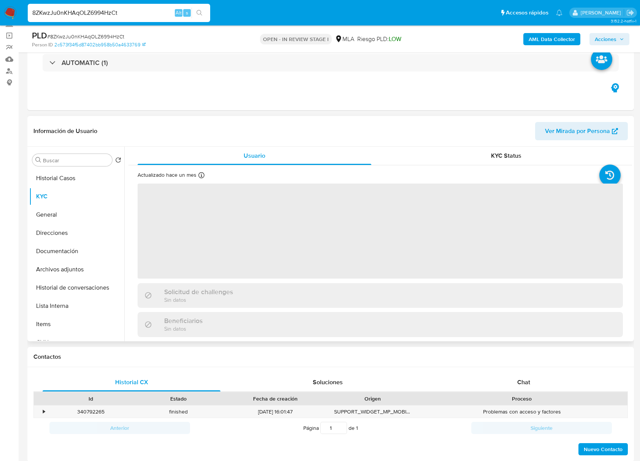
select select "10"
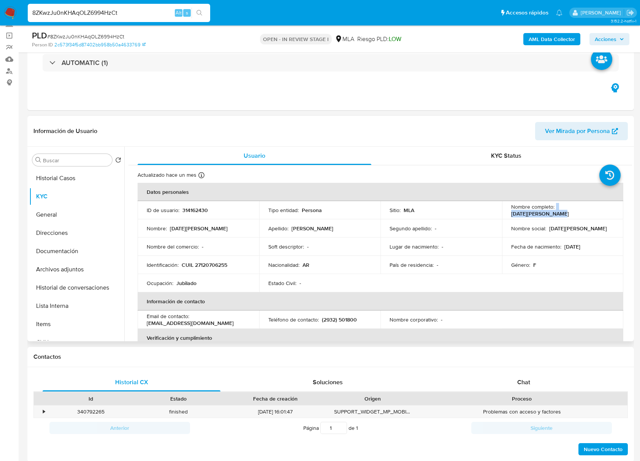
drag, startPoint x: 553, startPoint y: 211, endPoint x: 601, endPoint y: 210, distance: 48.3
click at [601, 210] on div "Nombre completo : [DATE][PERSON_NAME]" at bounding box center [562, 210] width 103 height 14
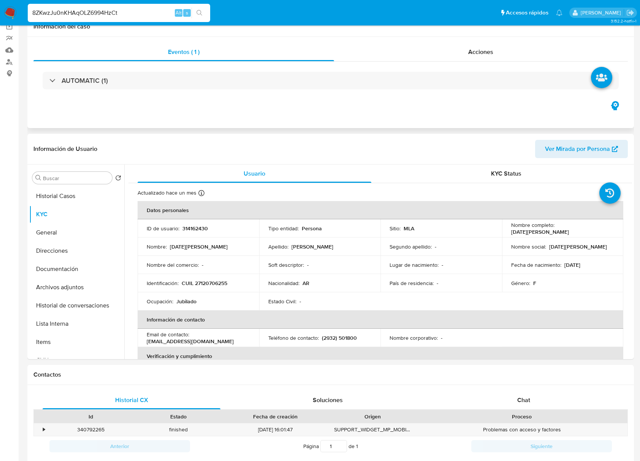
scroll to position [0, 0]
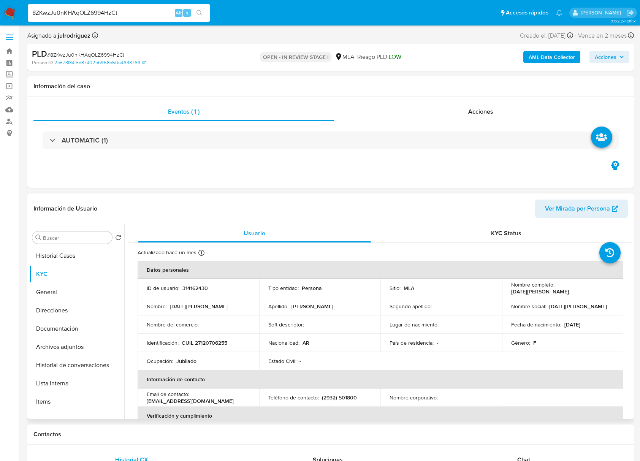
click at [200, 289] on p "314162430" at bounding box center [194, 288] width 25 height 7
copy p "314162430"
click at [111, 52] on span "# 8ZKwzJu0nKHAqOLZ6994HzCt" at bounding box center [85, 55] width 77 height 8
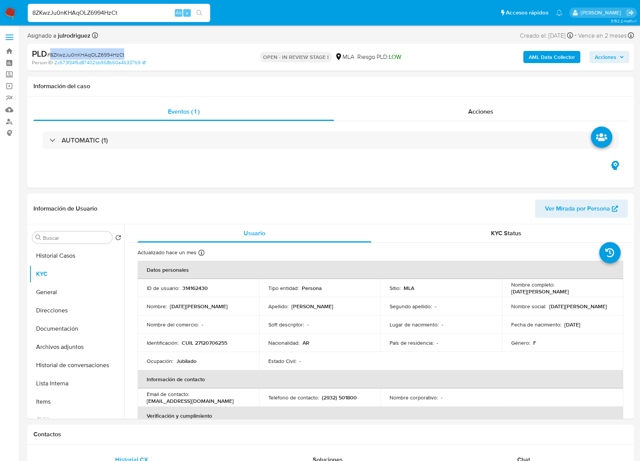
copy span "8ZKwzJu0nKHAqOLZ6994HzCt"
click at [211, 344] on p "CUIL 27120706255" at bounding box center [205, 342] width 46 height 7
copy p "27120706255"
click at [193, 289] on p "314162430" at bounding box center [194, 288] width 25 height 7
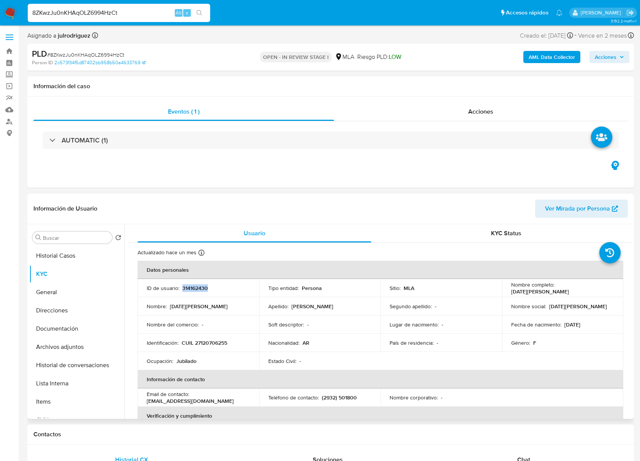
click at [193, 289] on p "314162430" at bounding box center [194, 288] width 25 height 7
copy p "314162430"
click at [62, 341] on button "Archivos adjuntos" at bounding box center [73, 347] width 89 height 18
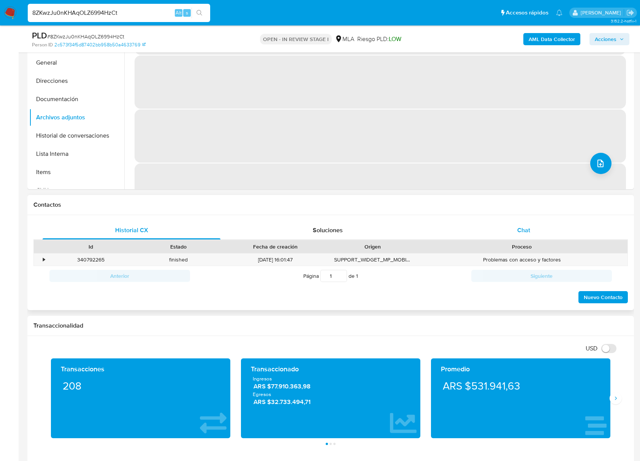
click at [530, 227] on span "Chat" at bounding box center [523, 230] width 13 height 9
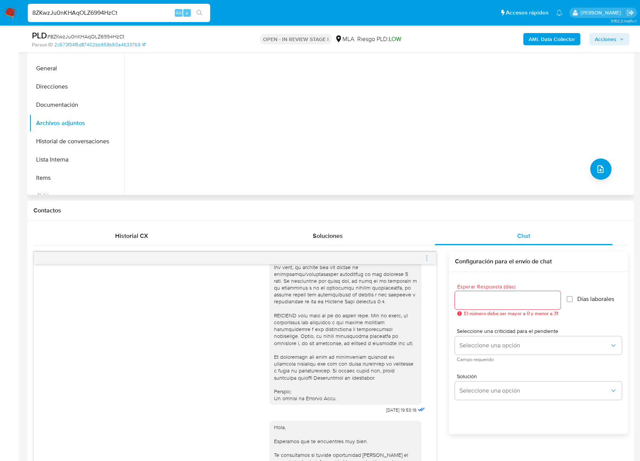
scroll to position [101, 0]
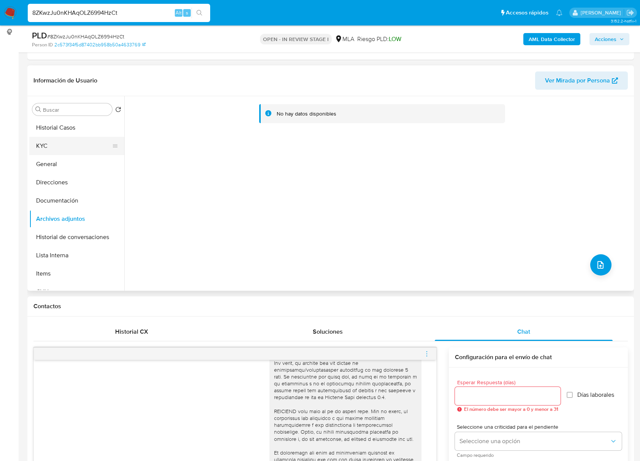
drag, startPoint x: 63, startPoint y: 143, endPoint x: 97, endPoint y: 147, distance: 34.1
click at [63, 143] on button "KYC" at bounding box center [73, 146] width 89 height 18
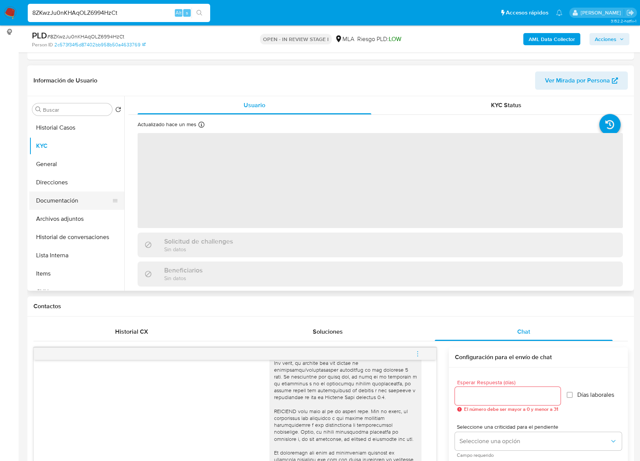
click at [69, 197] on button "Documentación" at bounding box center [73, 201] width 89 height 18
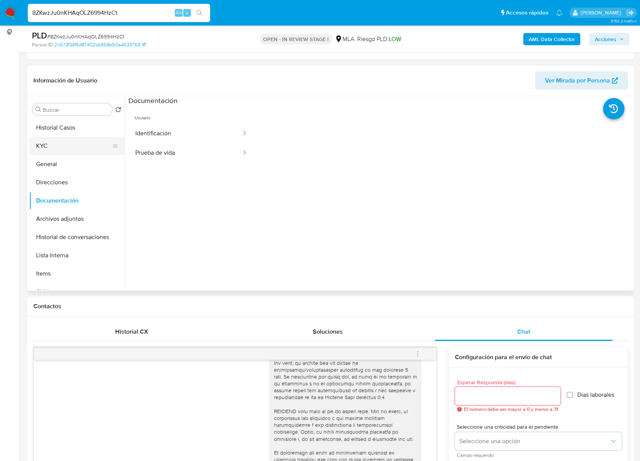
click at [52, 148] on button "KYC" at bounding box center [73, 146] width 89 height 18
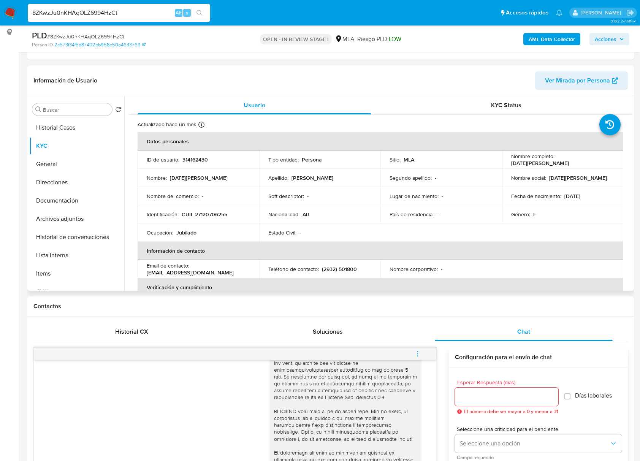
click at [218, 212] on p "CUIL 27120706255" at bounding box center [205, 214] width 46 height 7
copy p "27120706255"
